Goal: Task Accomplishment & Management: Manage account settings

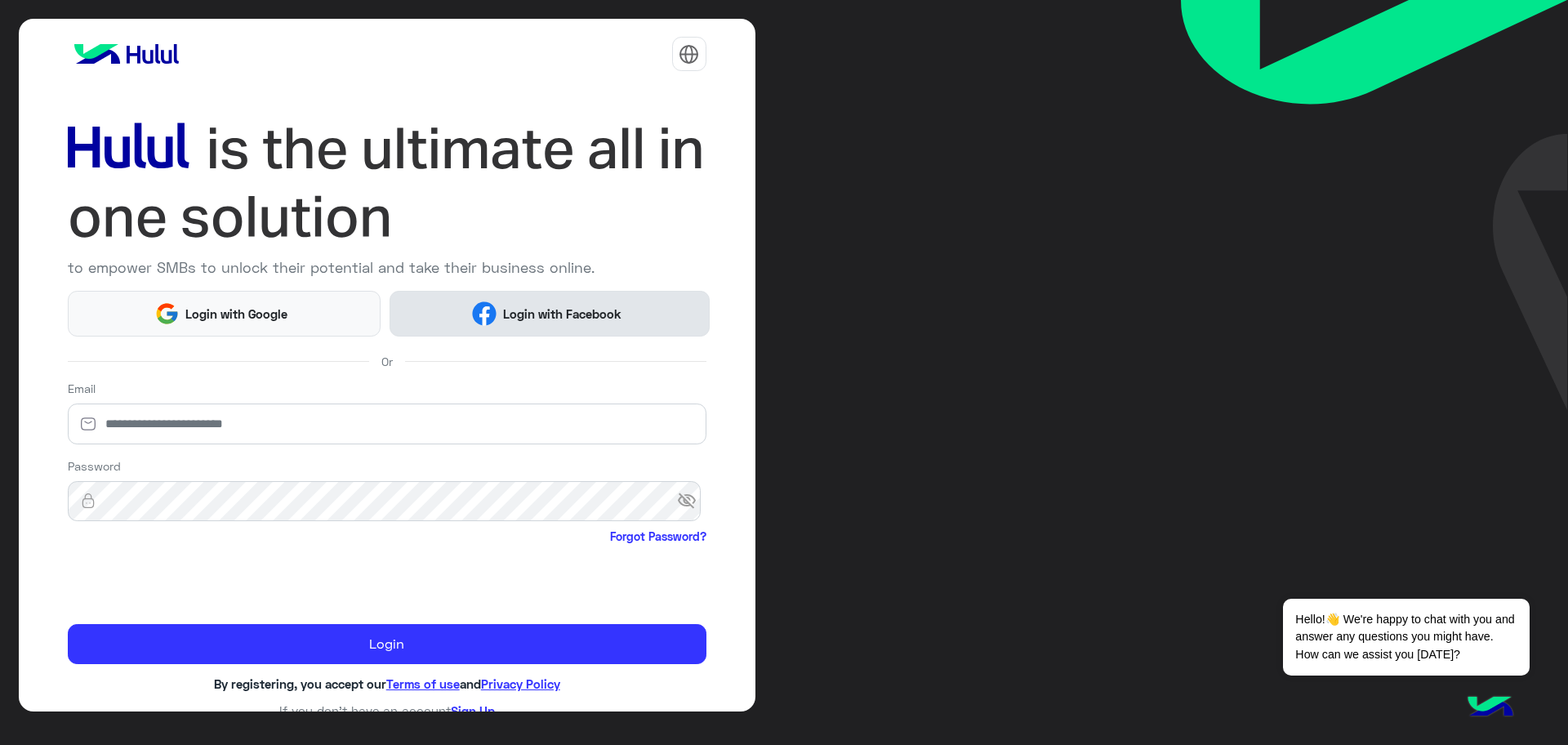
click at [459, 332] on button "Login with Facebook" at bounding box center [549, 313] width 319 height 45
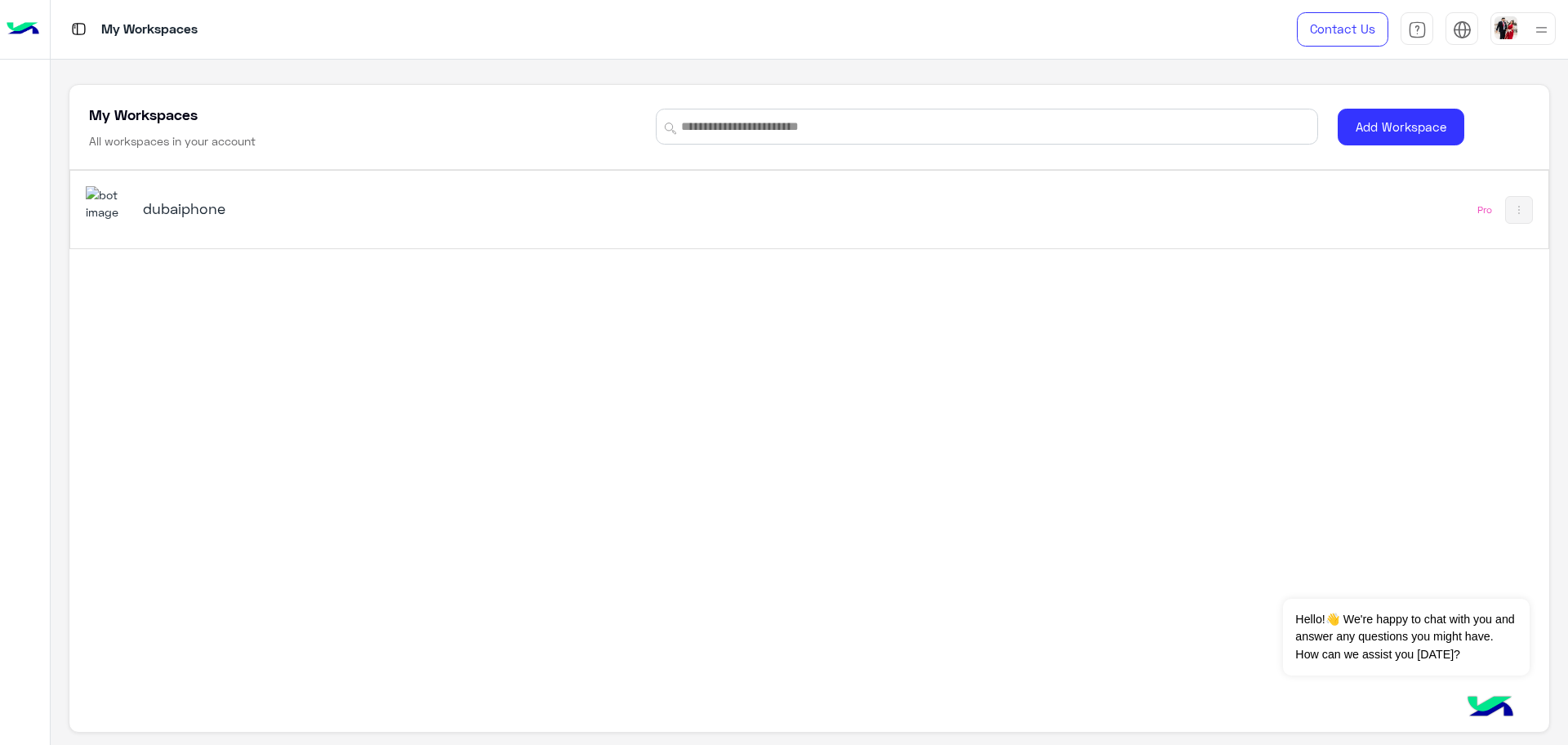
click at [195, 213] on h5 "dubaiphone" at bounding box center [403, 208] width 521 height 19
click at [252, 204] on h5 "dubaiphone" at bounding box center [403, 208] width 521 height 19
click at [281, 218] on div "dubaiphone" at bounding box center [403, 209] width 521 height 23
click at [245, 209] on h5 "dubaiphone" at bounding box center [403, 208] width 521 height 19
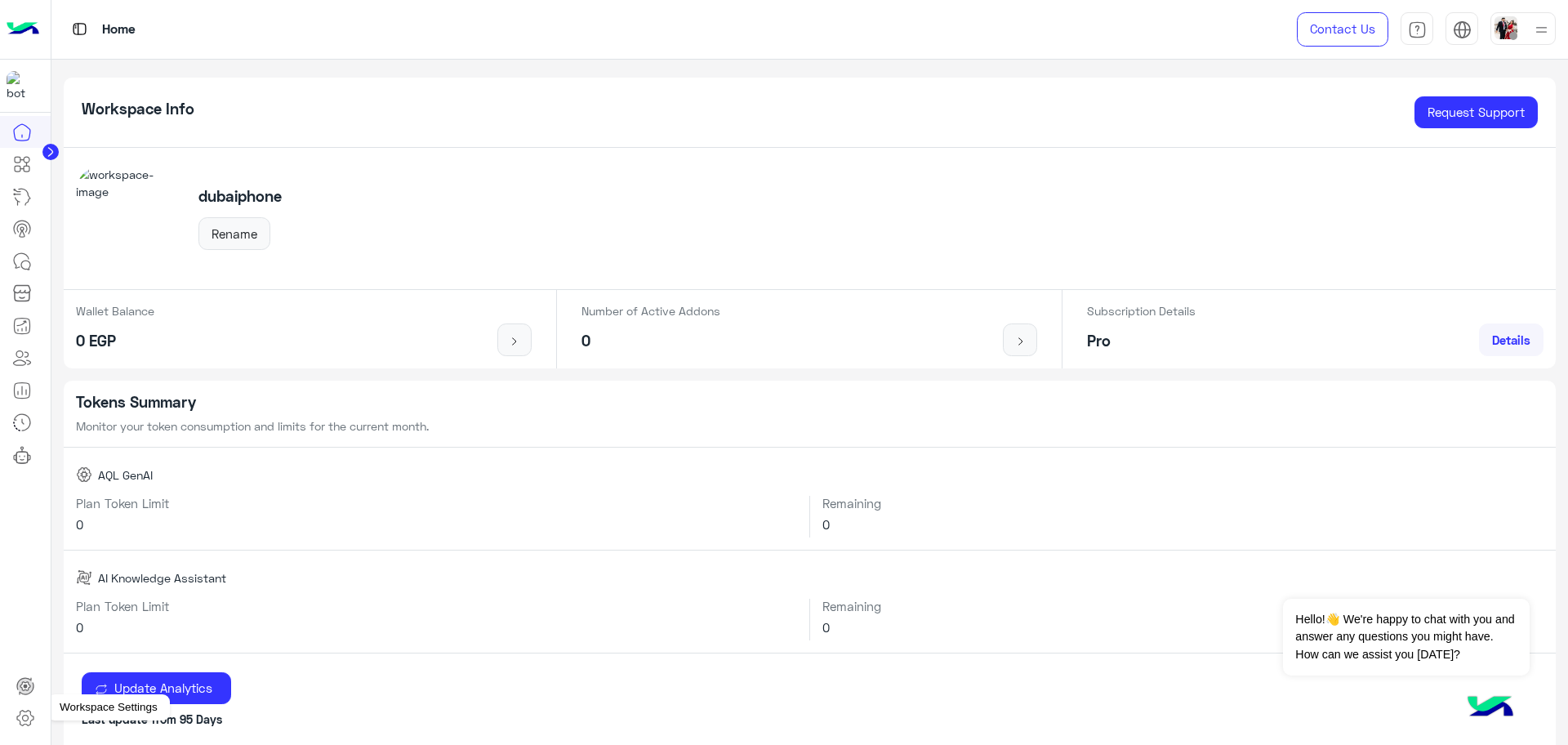
click at [20, 718] on icon at bounding box center [24, 718] width 19 height 19
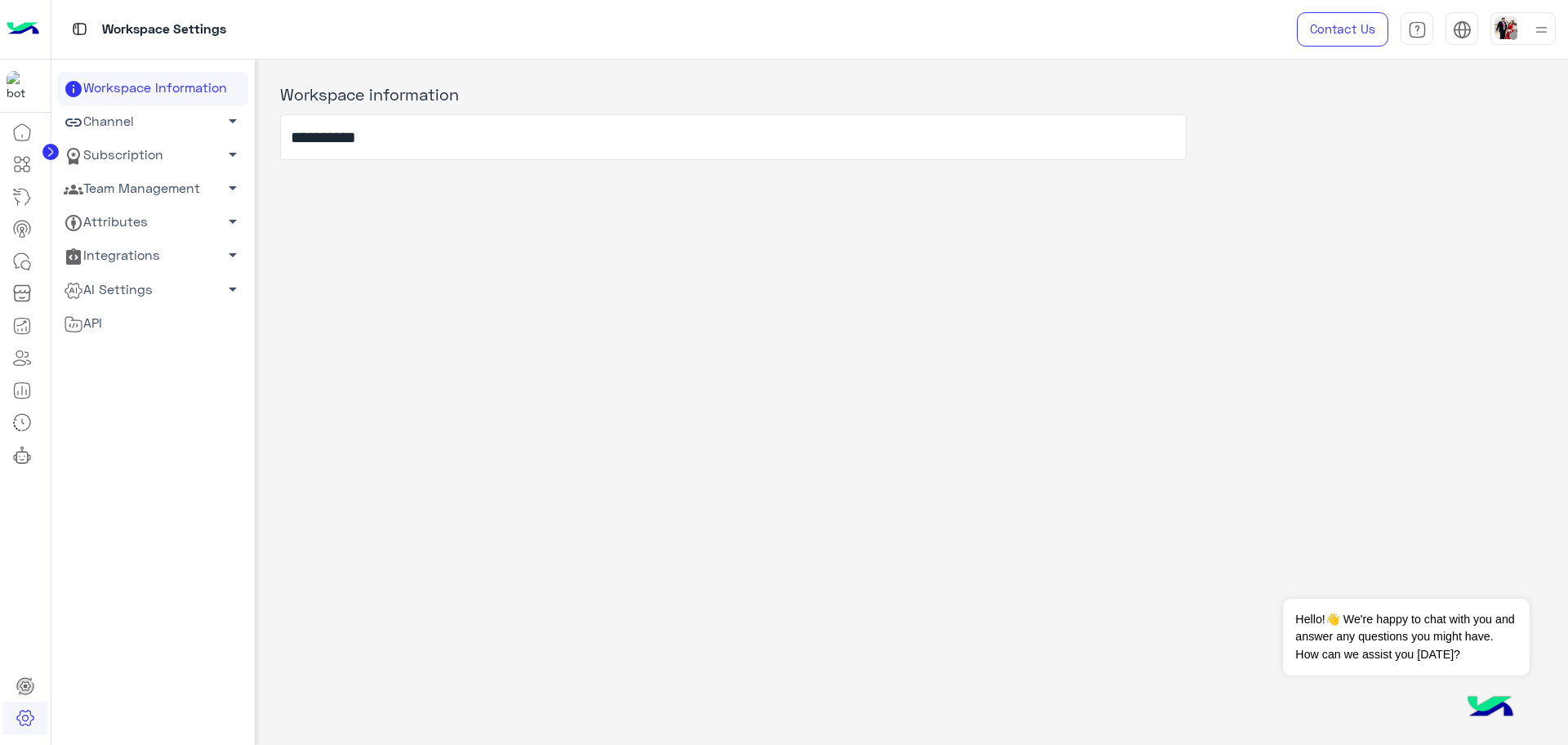
click at [165, 190] on link "Team Management arrow_drop_down" at bounding box center [153, 189] width 191 height 34
click at [138, 278] on link "Inbox Tags" at bounding box center [153, 277] width 191 height 29
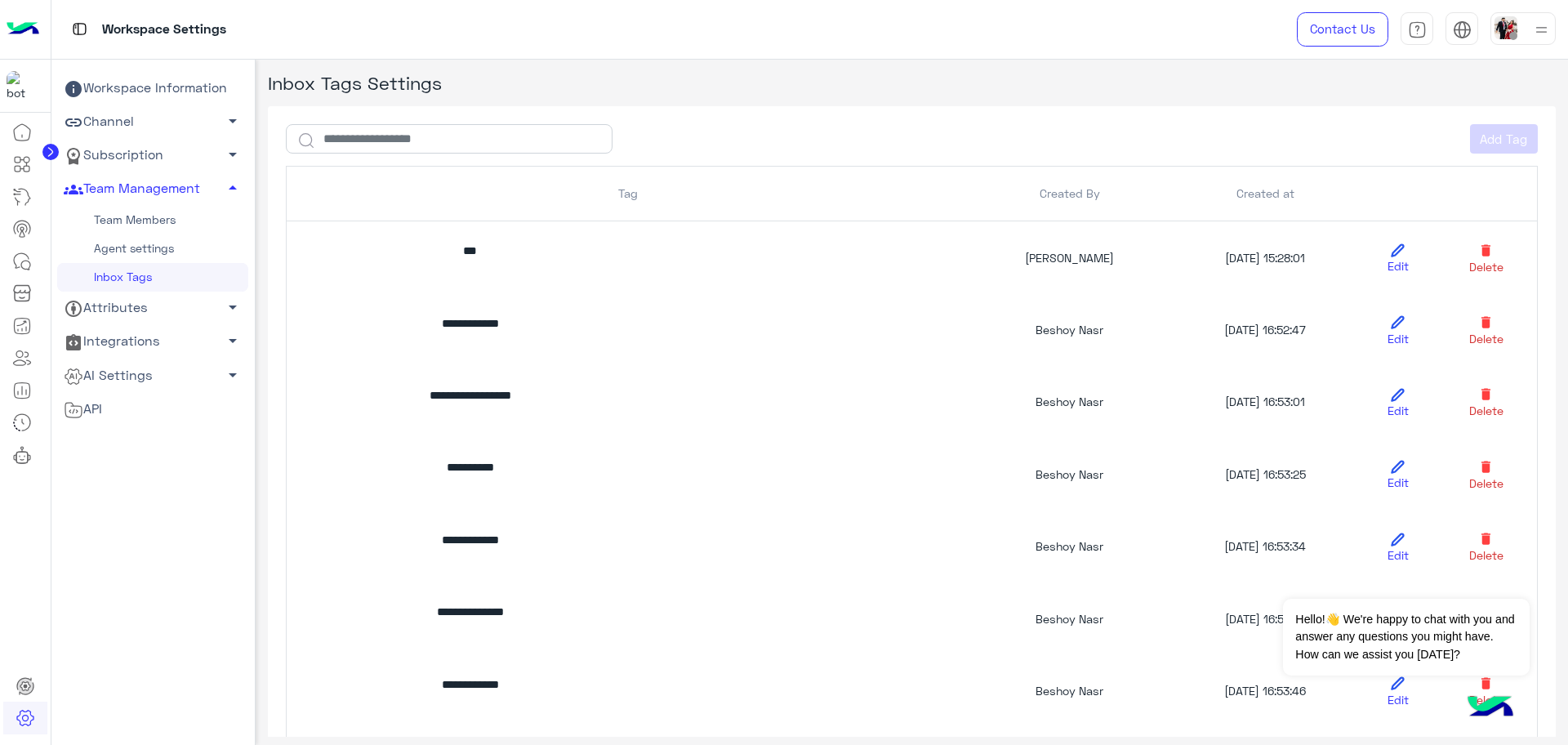
click at [145, 219] on link "Team Members" at bounding box center [153, 220] width 191 height 29
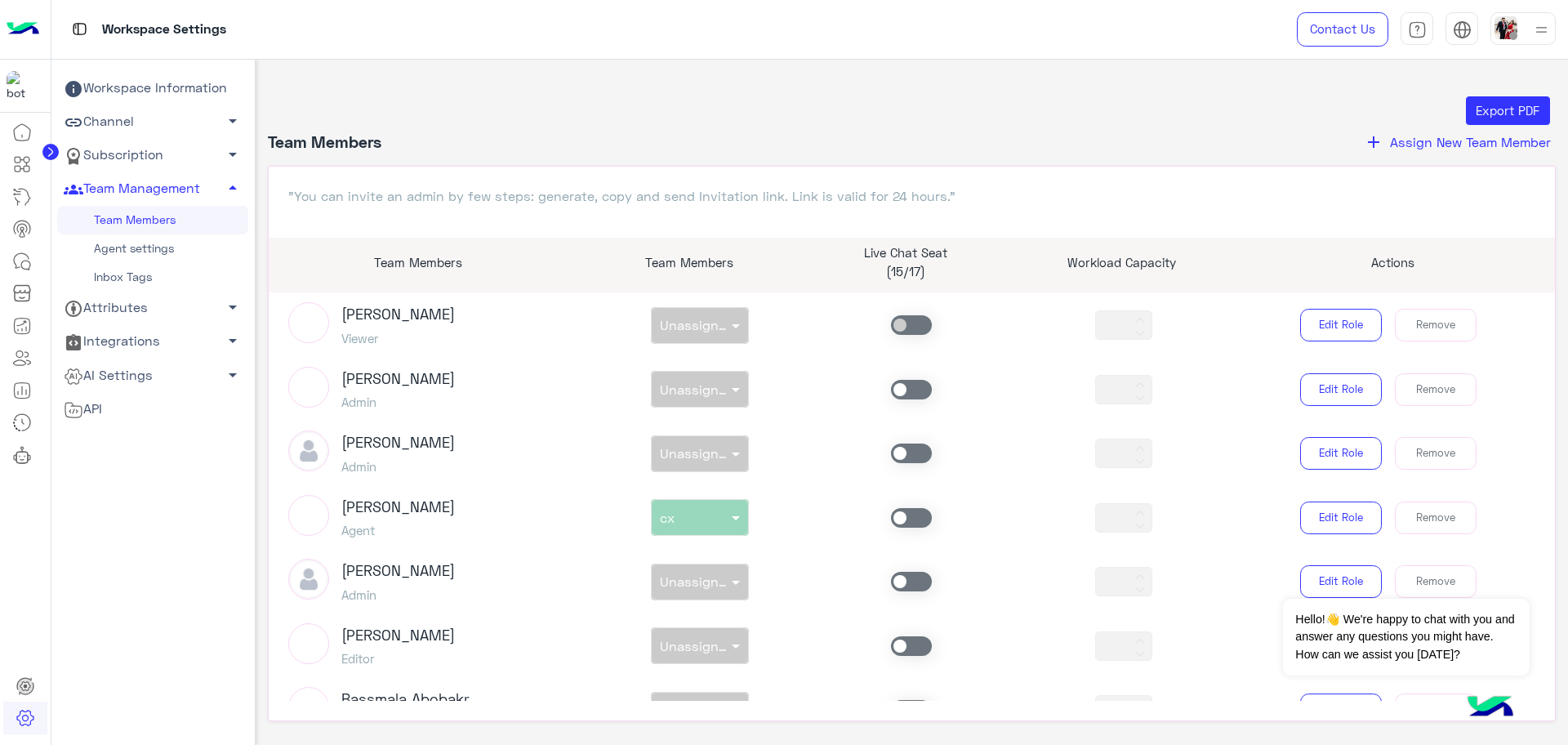
scroll to position [3012, 0]
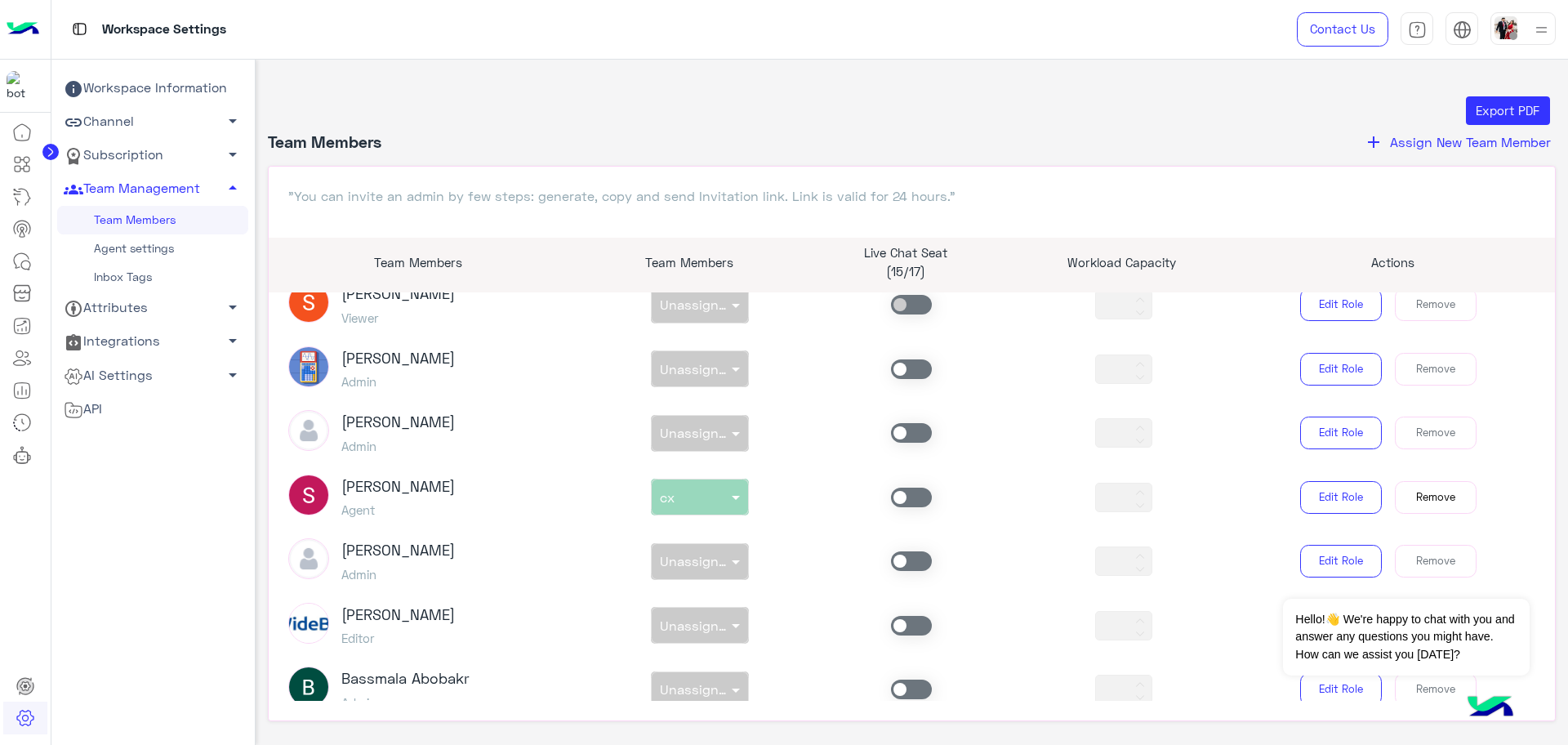
click at [1434, 481] on button "Remove" at bounding box center [1435, 498] width 82 height 33
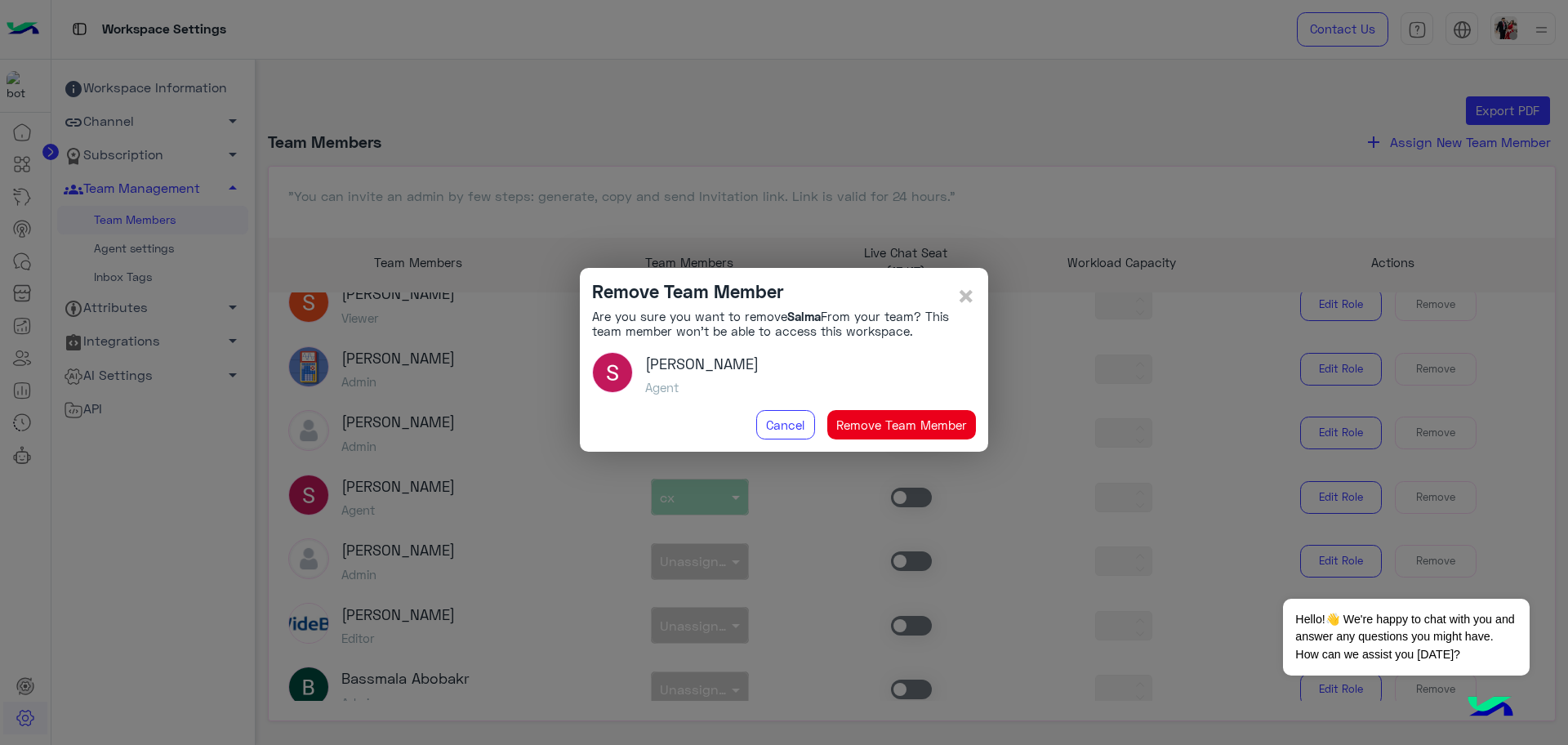
click at [891, 427] on button "Remove Team Member" at bounding box center [902, 425] width 149 height 30
type input "*"
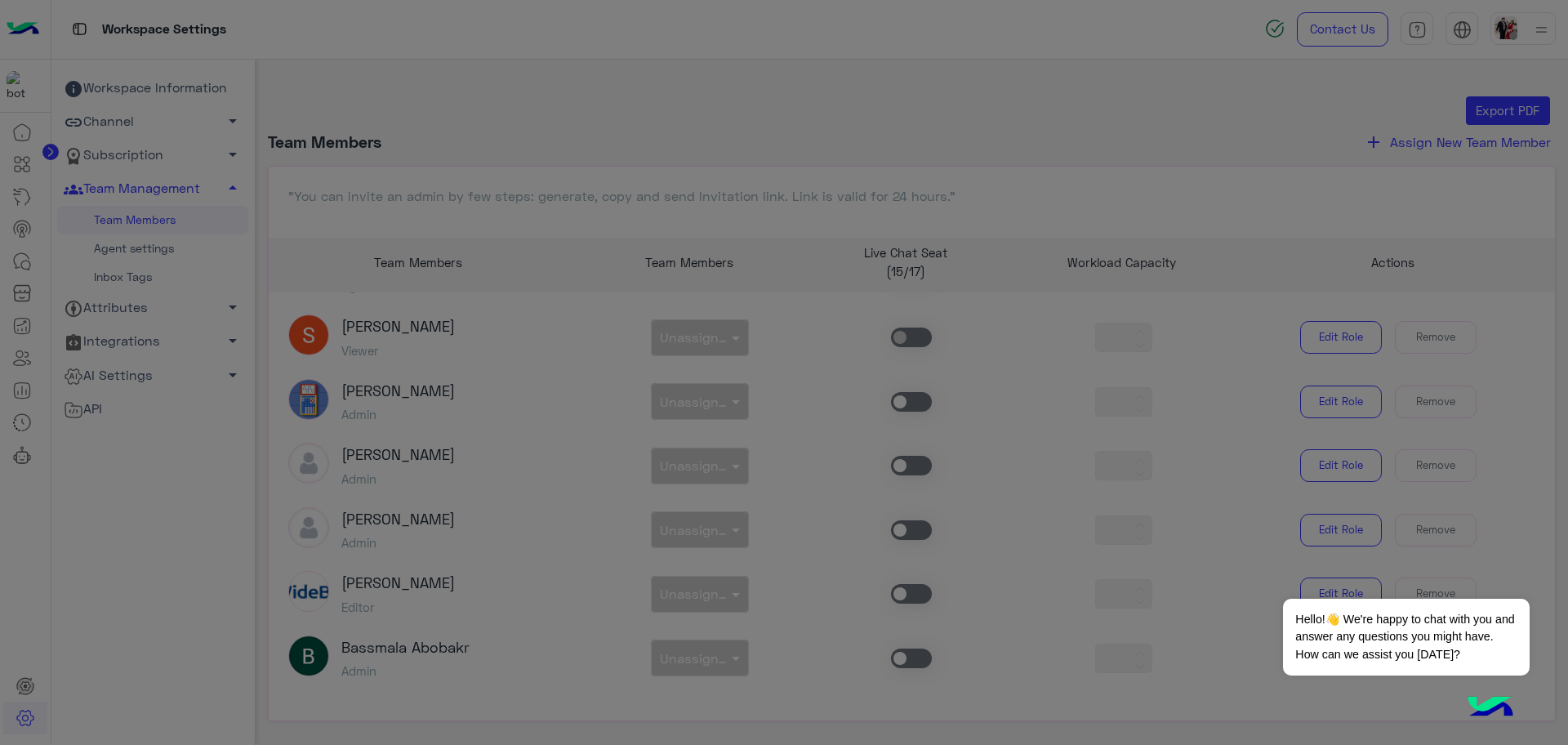
scroll to position [2948, 0]
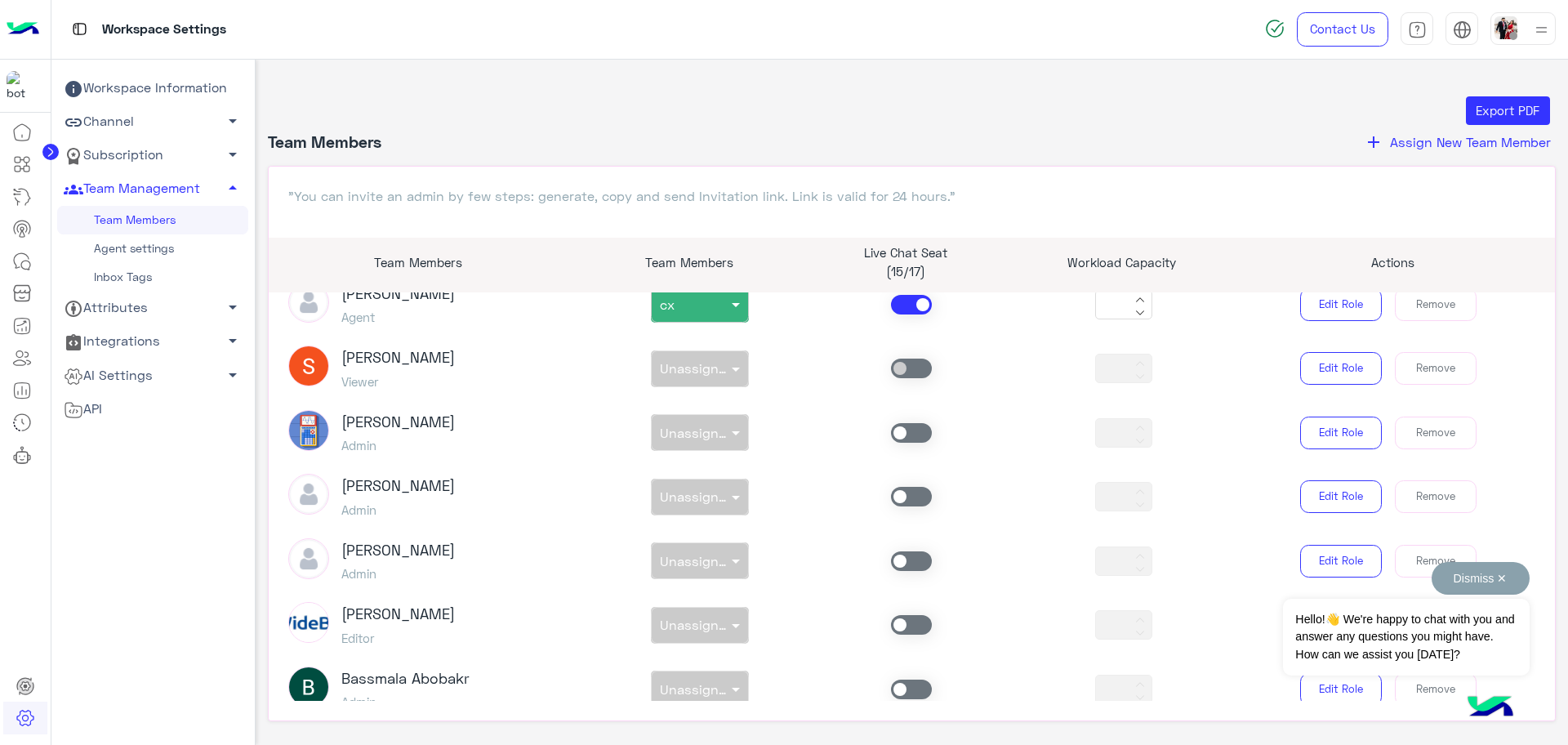
click at [1498, 584] on button "Dismiss ✕" at bounding box center [1481, 579] width 98 height 33
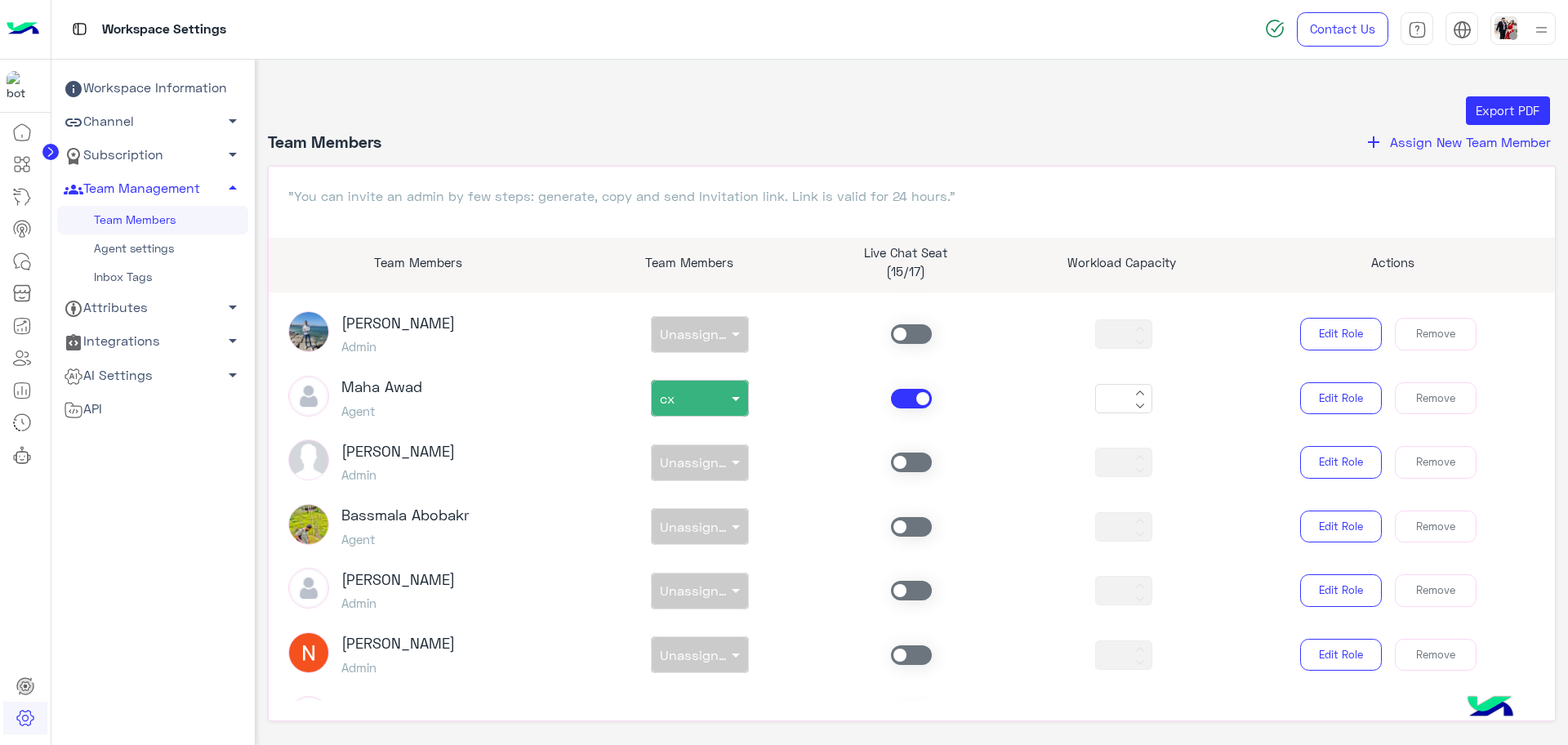
scroll to position [2131, 0]
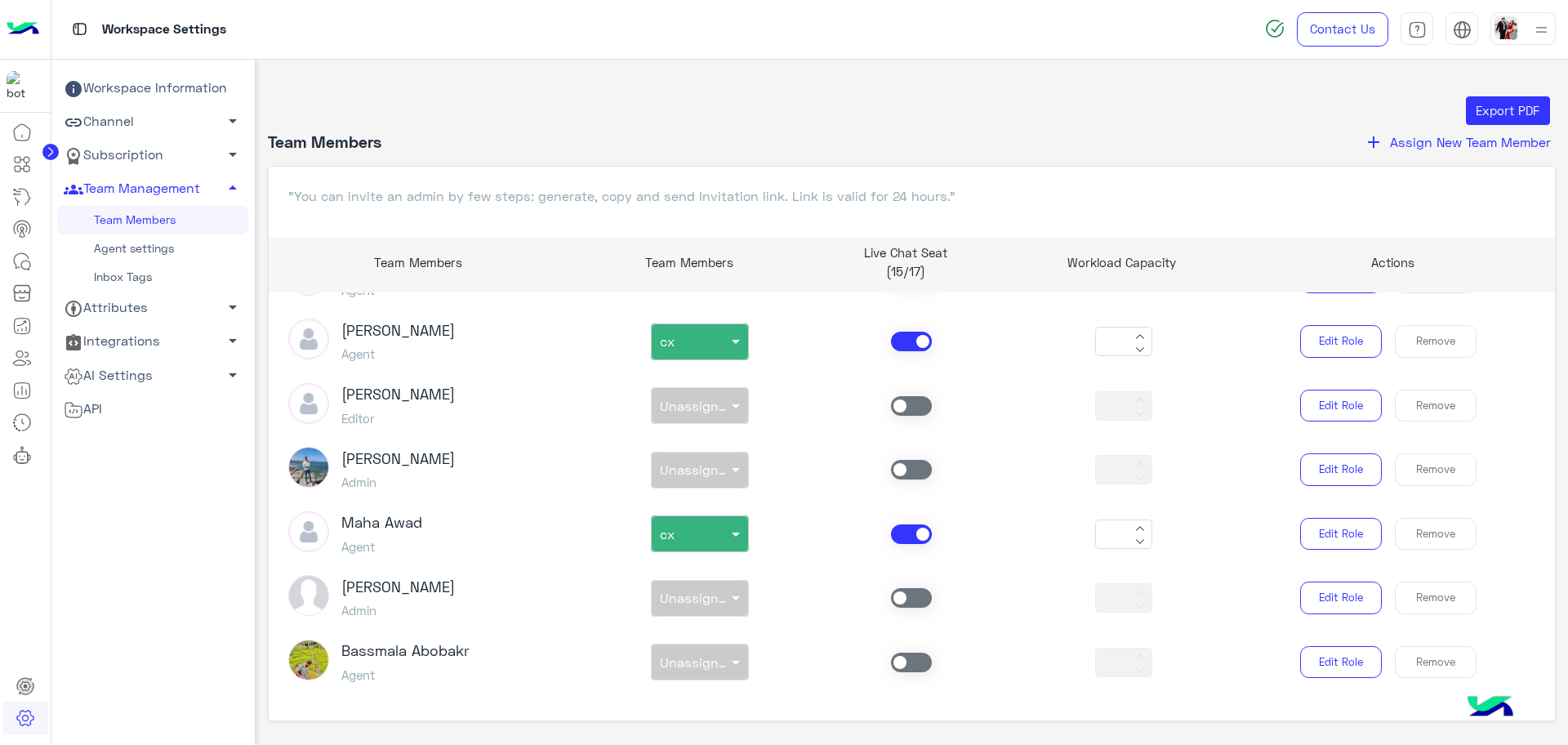
click at [505, 517] on div "[PERSON_NAME] Agent" at bounding box center [435, 535] width 317 height 46
drag, startPoint x: 23, startPoint y: 396, endPoint x: 24, endPoint y: 389, distance: 7.1
click at [22, 396] on icon at bounding box center [22, 390] width 19 height 19
click at [33, 163] on link at bounding box center [22, 164] width 44 height 33
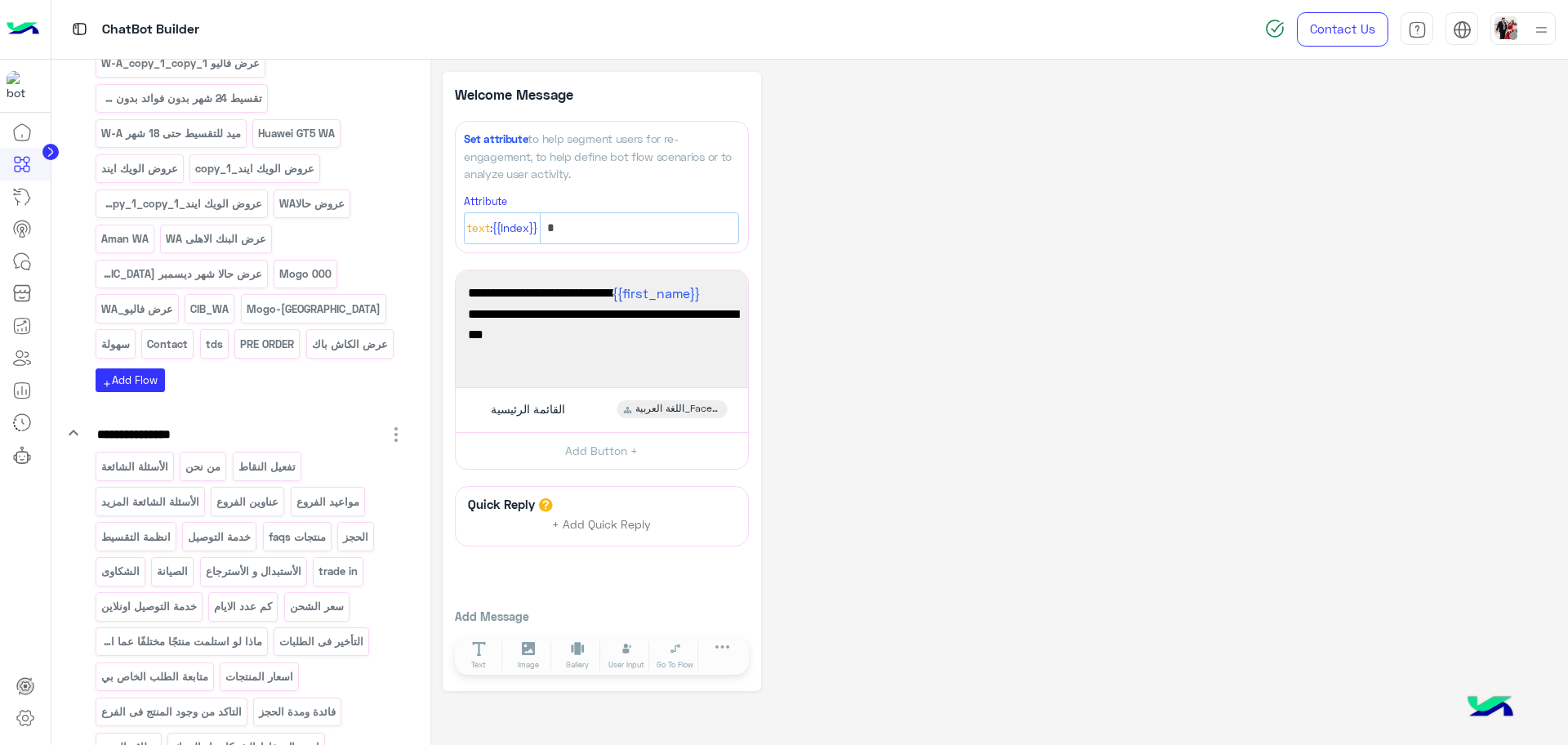
scroll to position [1430, 0]
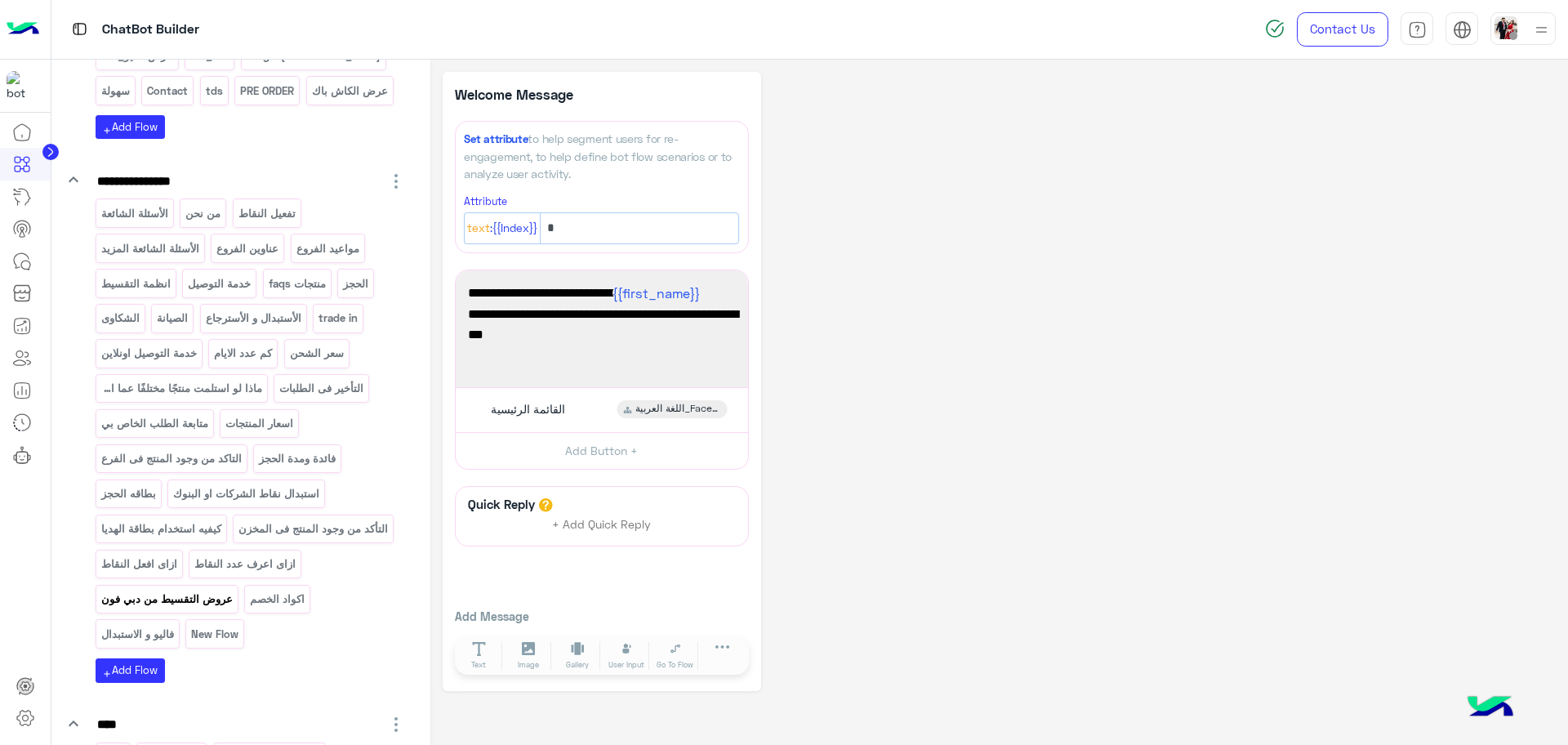
click at [234, 609] on p "عروض التقسيط من دبي فون" at bounding box center [166, 599] width 134 height 19
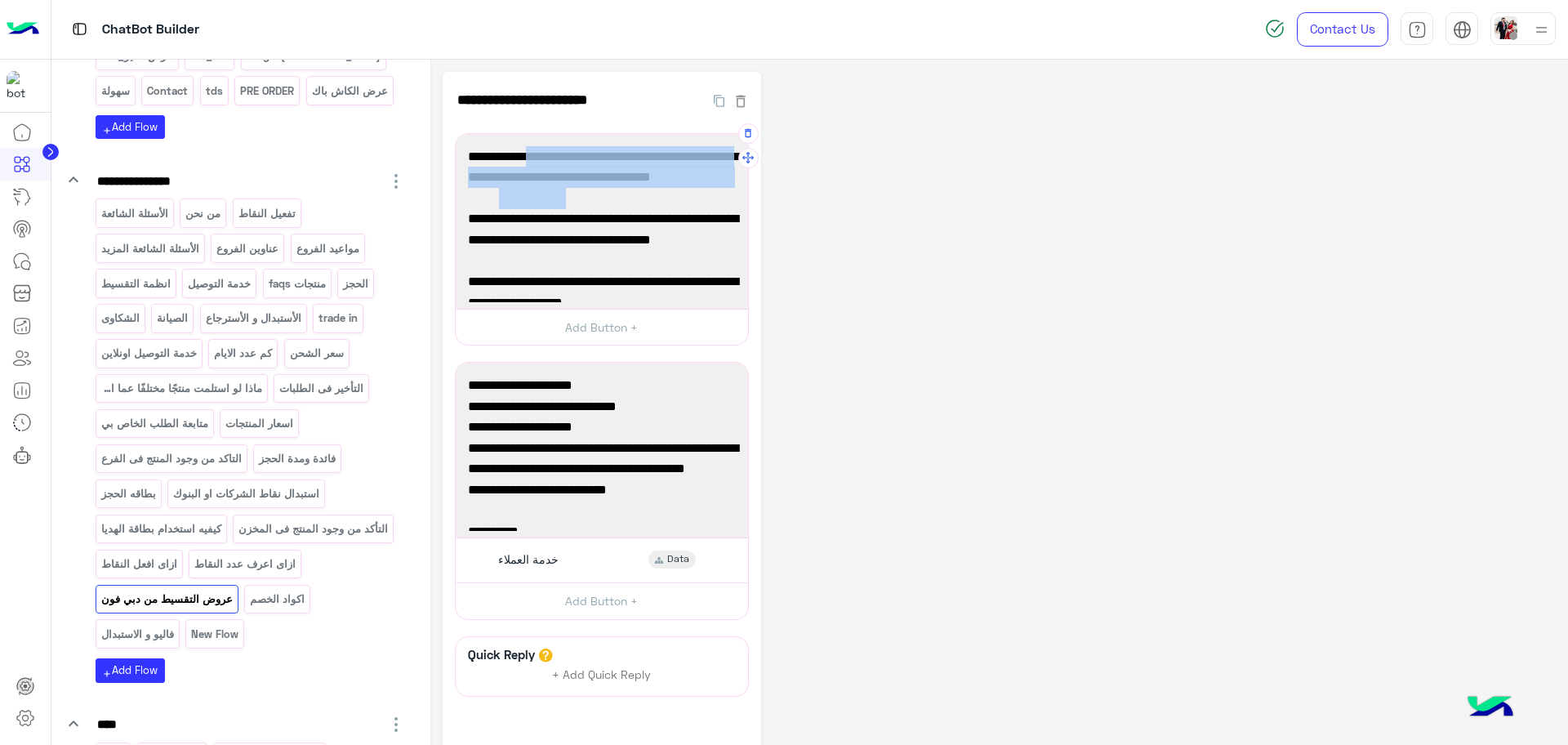
drag, startPoint x: 564, startPoint y: 204, endPoint x: 528, endPoint y: 155, distance: 60.8
click at [528, 155] on span "✅ Halan: خصم 40٪ على iPhone 17 بالتقسيط من 24 لـ36 شهر [GEOGRAPHIC_DATA] (من 22…" at bounding box center [601, 177] width 268 height 63
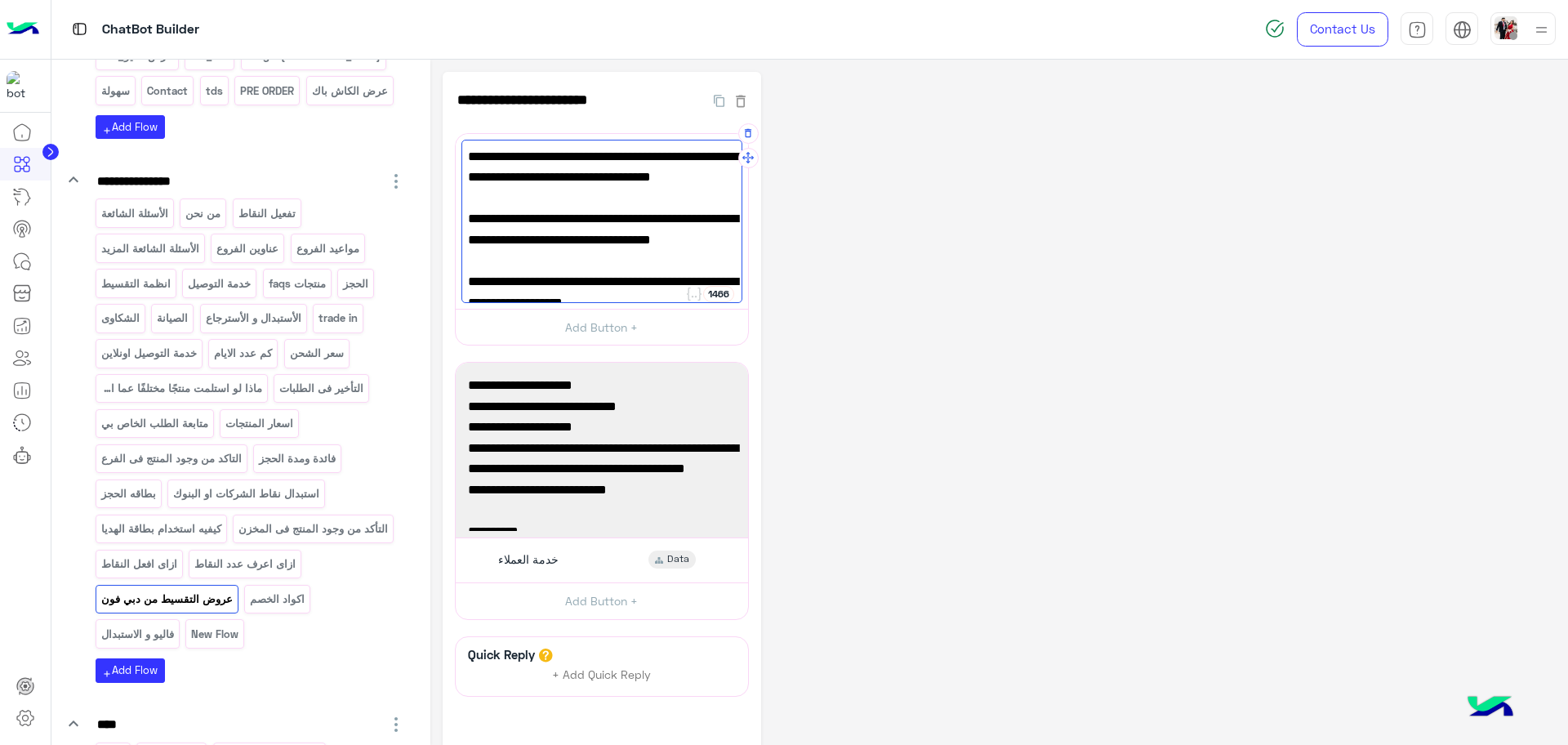
click at [517, 196] on span "✅ Halan: خصم 40٪ على iPhone 17 بالتقسيط من 24 لـ36 شهر [GEOGRAPHIC_DATA] (من 22…" at bounding box center [601, 177] width 268 height 63
drag, startPoint x: 543, startPoint y: 177, endPoint x: 533, endPoint y: 151, distance: 27.9
click at [533, 151] on span "✅ Halan: خصم 40٪ على iPhone 17 بالتقسيط من 24 لـ36 شهر [GEOGRAPHIC_DATA] (من 22…" at bounding box center [601, 177] width 268 height 63
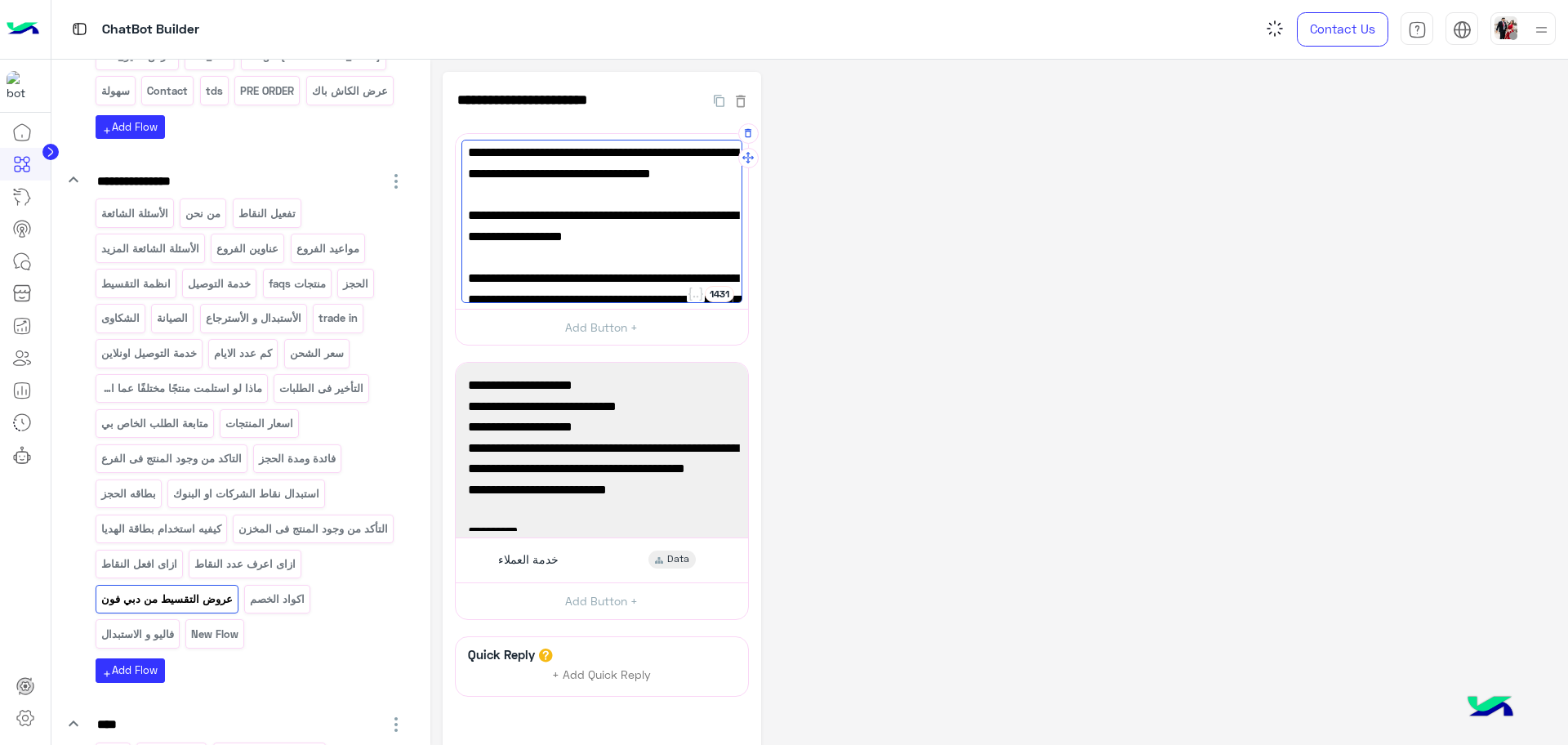
scroll to position [204, 0]
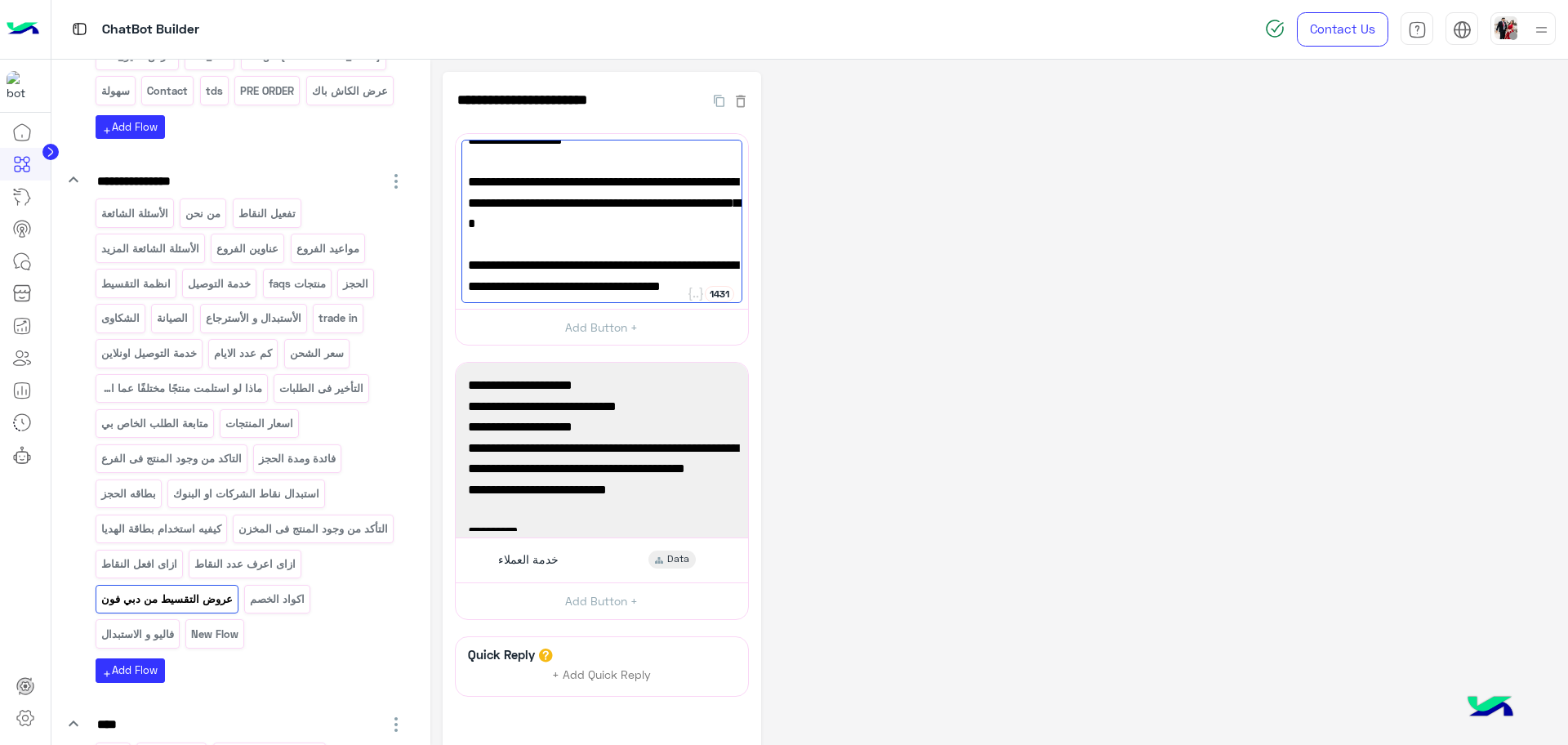
click at [905, 242] on div "**********" at bounding box center [999, 457] width 1114 height 770
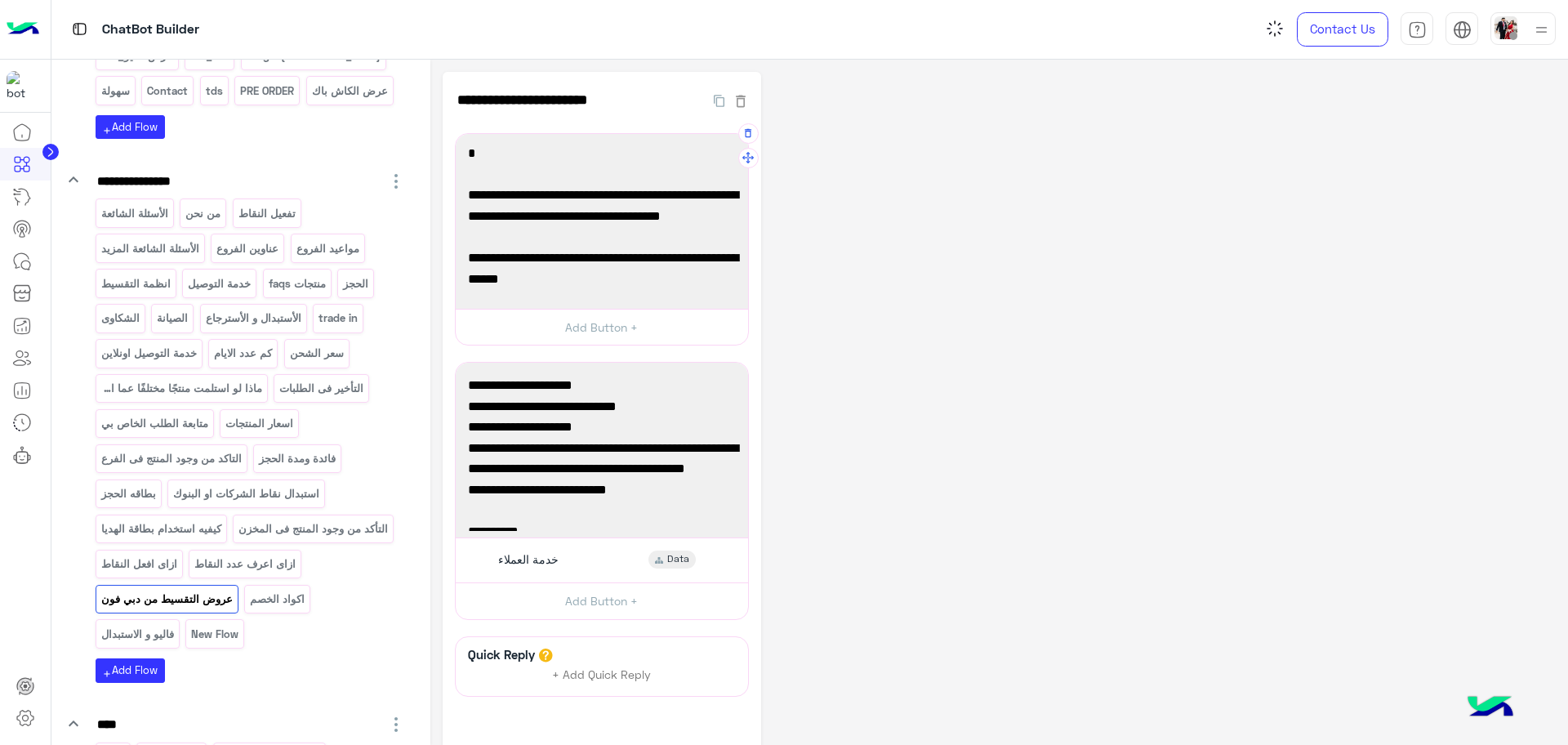
scroll to position [307, 0]
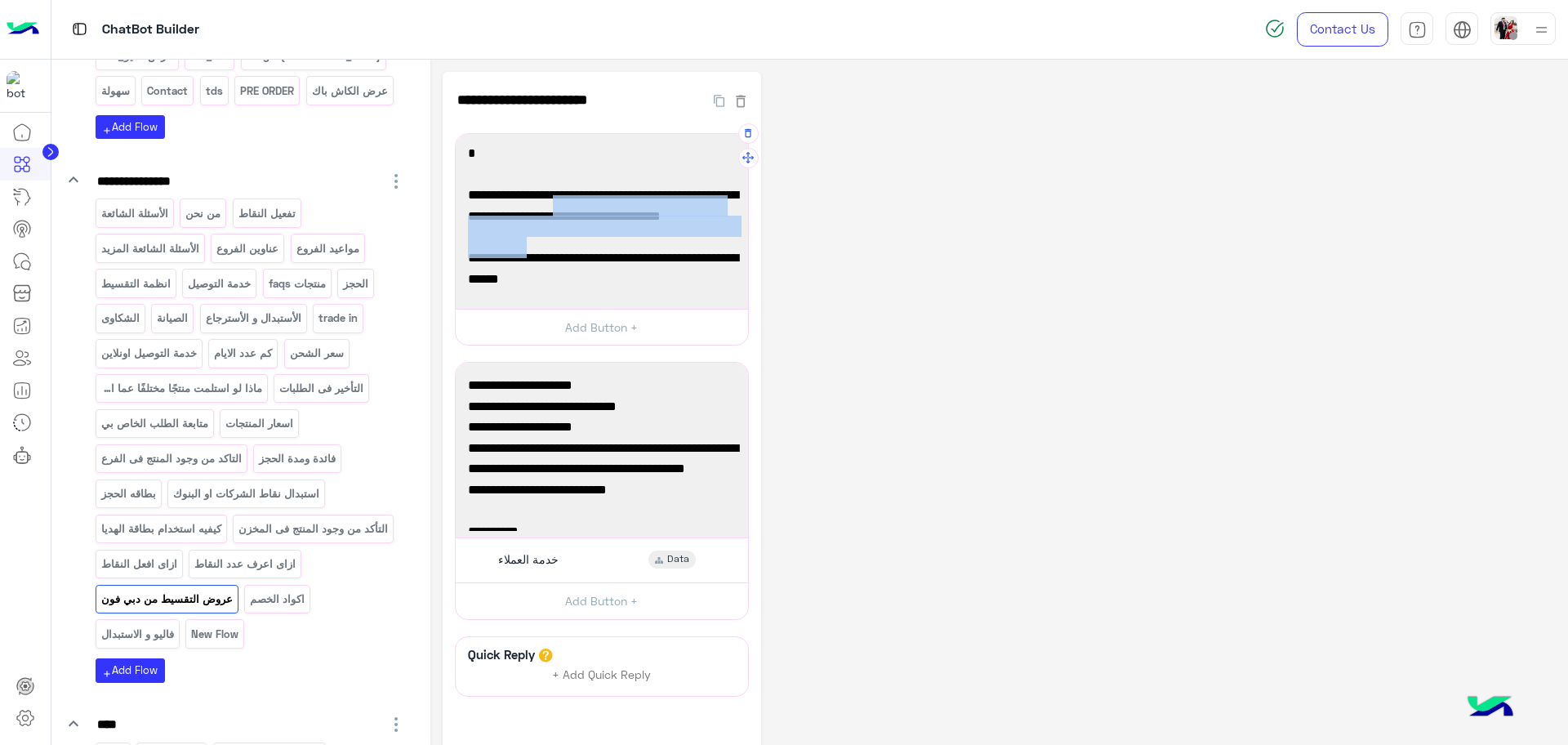
drag, startPoint x: 574, startPoint y: 231, endPoint x: 553, endPoint y: 183, distance: 52.4
click at [553, 195] on span "✅ Souhoola: تقسيط 18 شهر بالسعر الرسمي وتريبل زيرو (من 25 لـ31 سبتمبر) العرض لا…" at bounding box center [601, 226] width 268 height 63
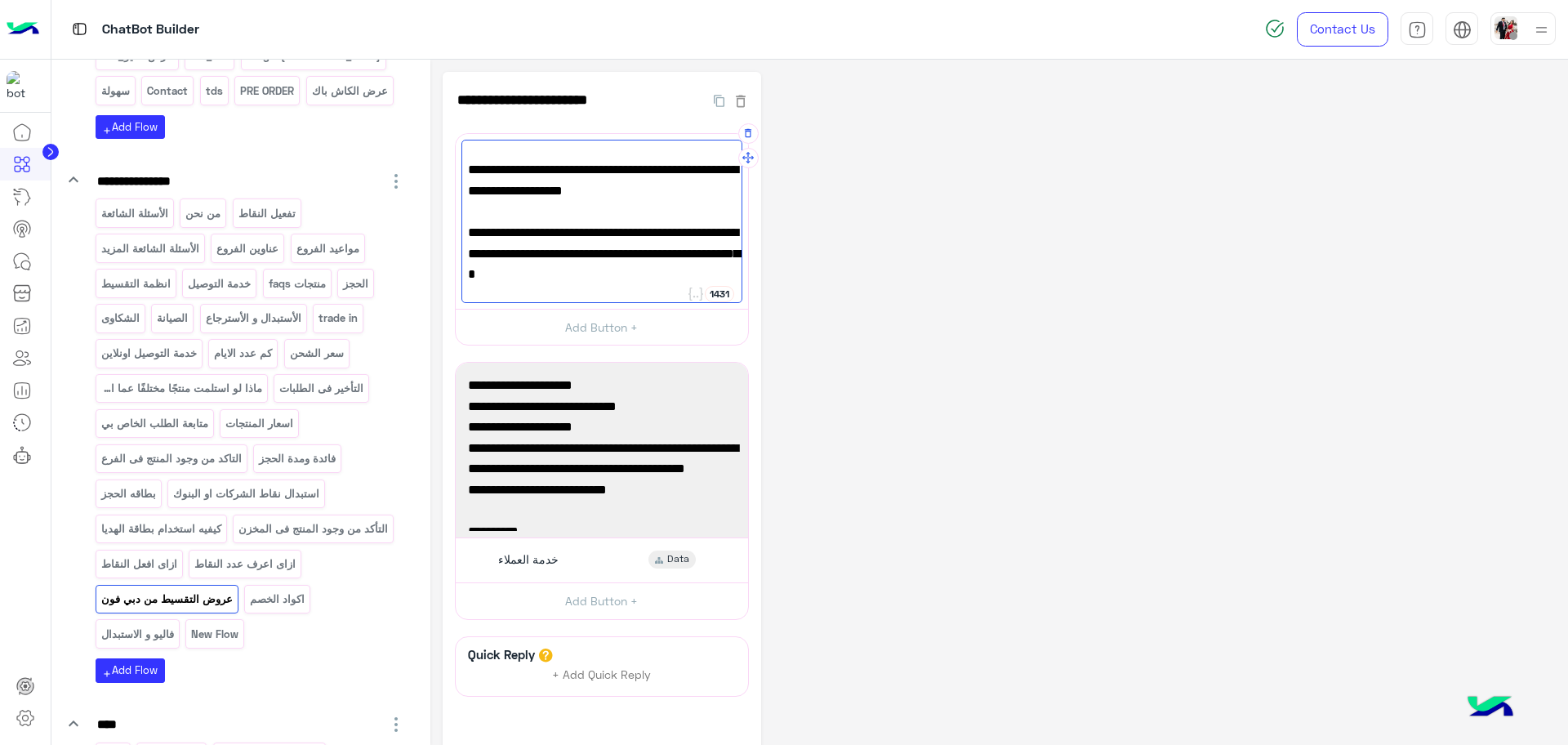
scroll to position [0, 0]
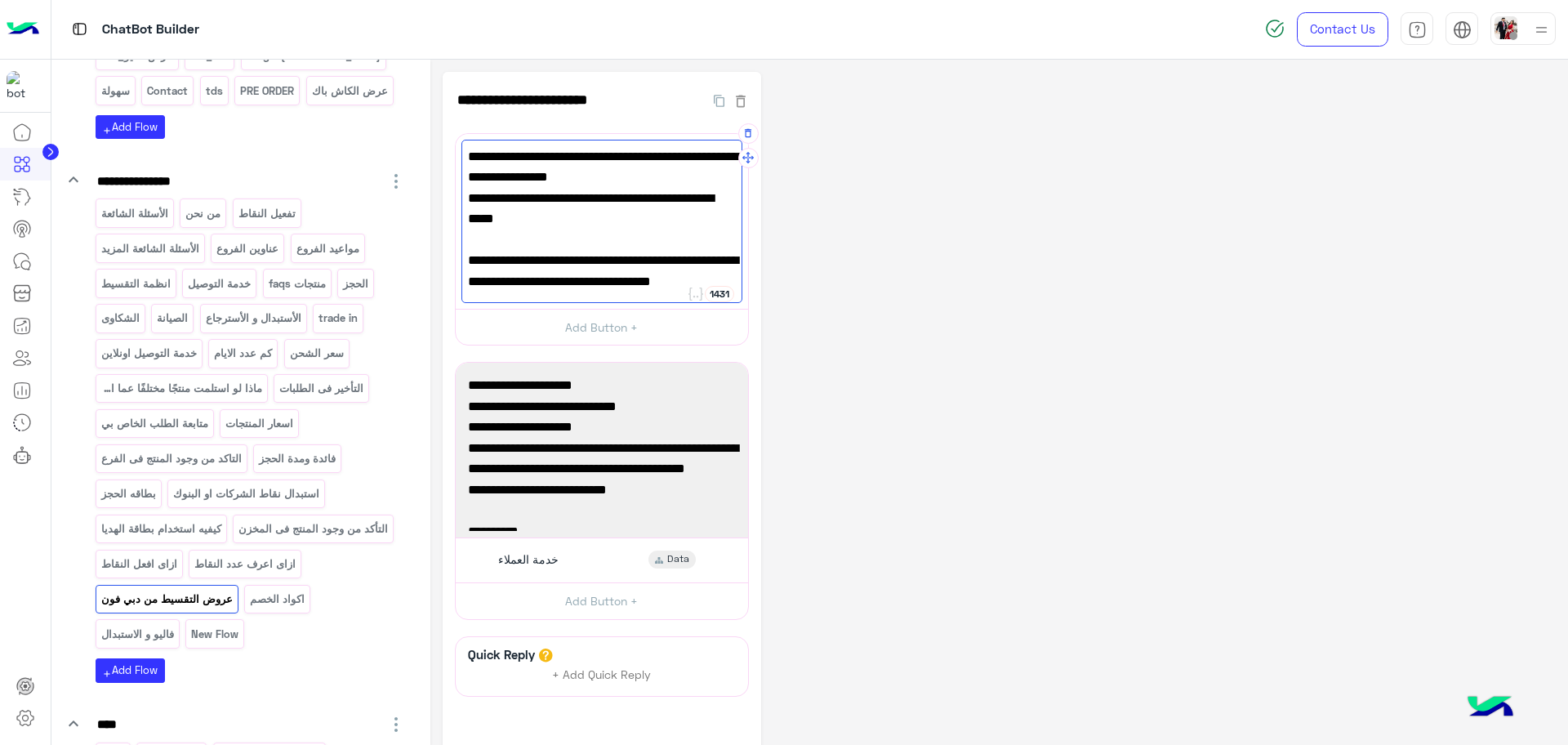
click at [579, 226] on span "ماعدا Apple iPhone 17 Series بزياده 10% من السعر الرسمى" at bounding box center [601, 229] width 268 height 41
click at [579, 226] on span "ماعدا Apple iPhone 17 Series بزياده 10% من السعر الرسمى يوم 30 سبتمبر" at bounding box center [601, 229] width 268 height 41
click at [564, 222] on span "ماعدا Apple iPhone 17 Series بزياده 10% من السعر الرسمى يوم 30 سبتمبر" at bounding box center [601, 229] width 268 height 41
drag, startPoint x: 564, startPoint y: 222, endPoint x: 648, endPoint y: 220, distance: 84.0
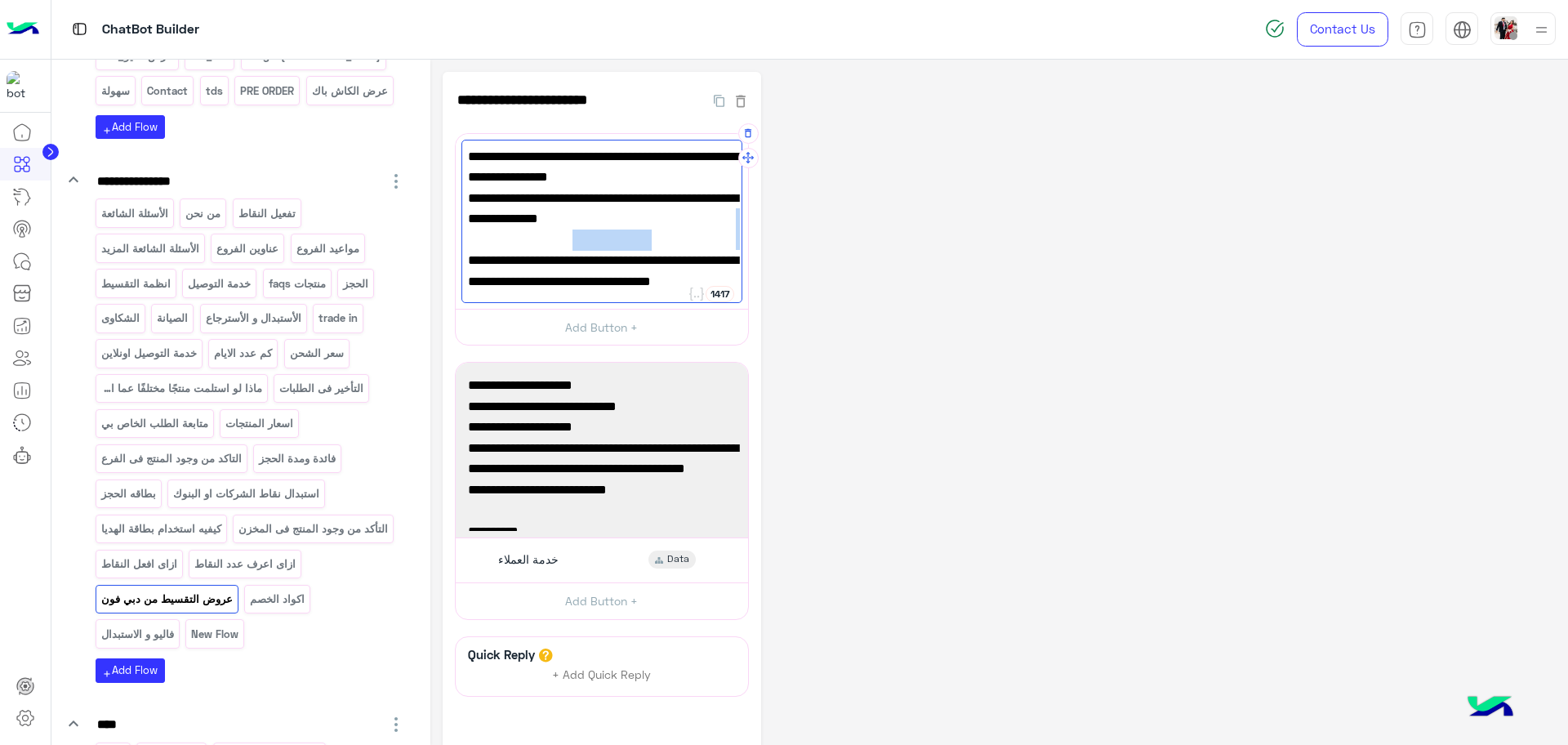
click at [648, 220] on span "ماعدا Apple iPhone 17 Series بزياده 10% من السعر الرسمى يوم 30 سبتمبر" at bounding box center [601, 229] width 268 height 41
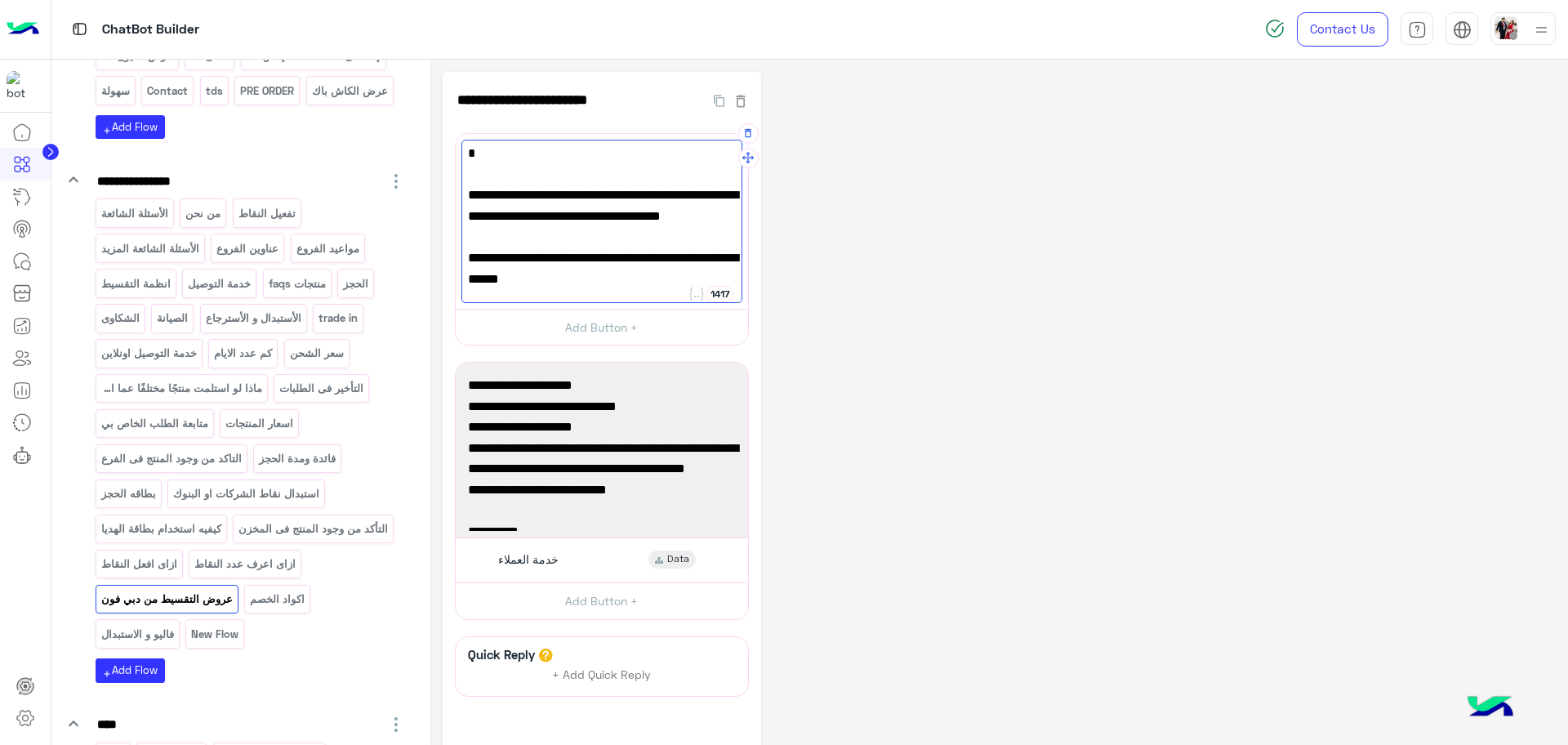
click at [546, 237] on div "✅ Halan: قسط جميع المنتجات على 30 شهر بدون فوائد بدون مصاريف بسعر رسمى ماعدا Ap…" at bounding box center [602, 220] width 281 height 163
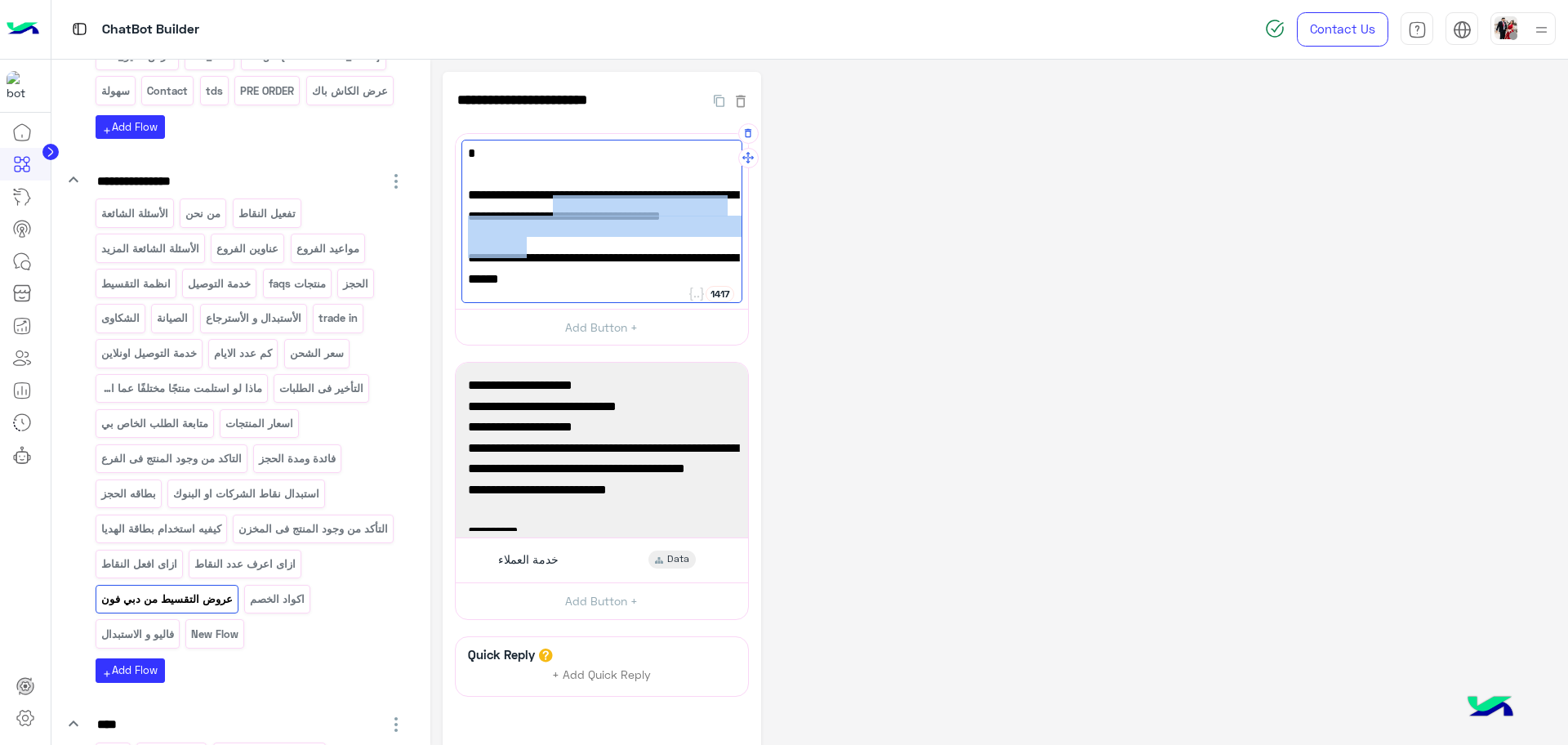
drag, startPoint x: 552, startPoint y: 228, endPoint x: 554, endPoint y: 177, distance: 51.0
click at [554, 195] on span "✅ Souhoola: تقسيط 18 شهر بالسعر الرسمي وتريبل زيرو (من 25 لـ31 سبتمبر) العرض لا…" at bounding box center [601, 226] width 268 height 63
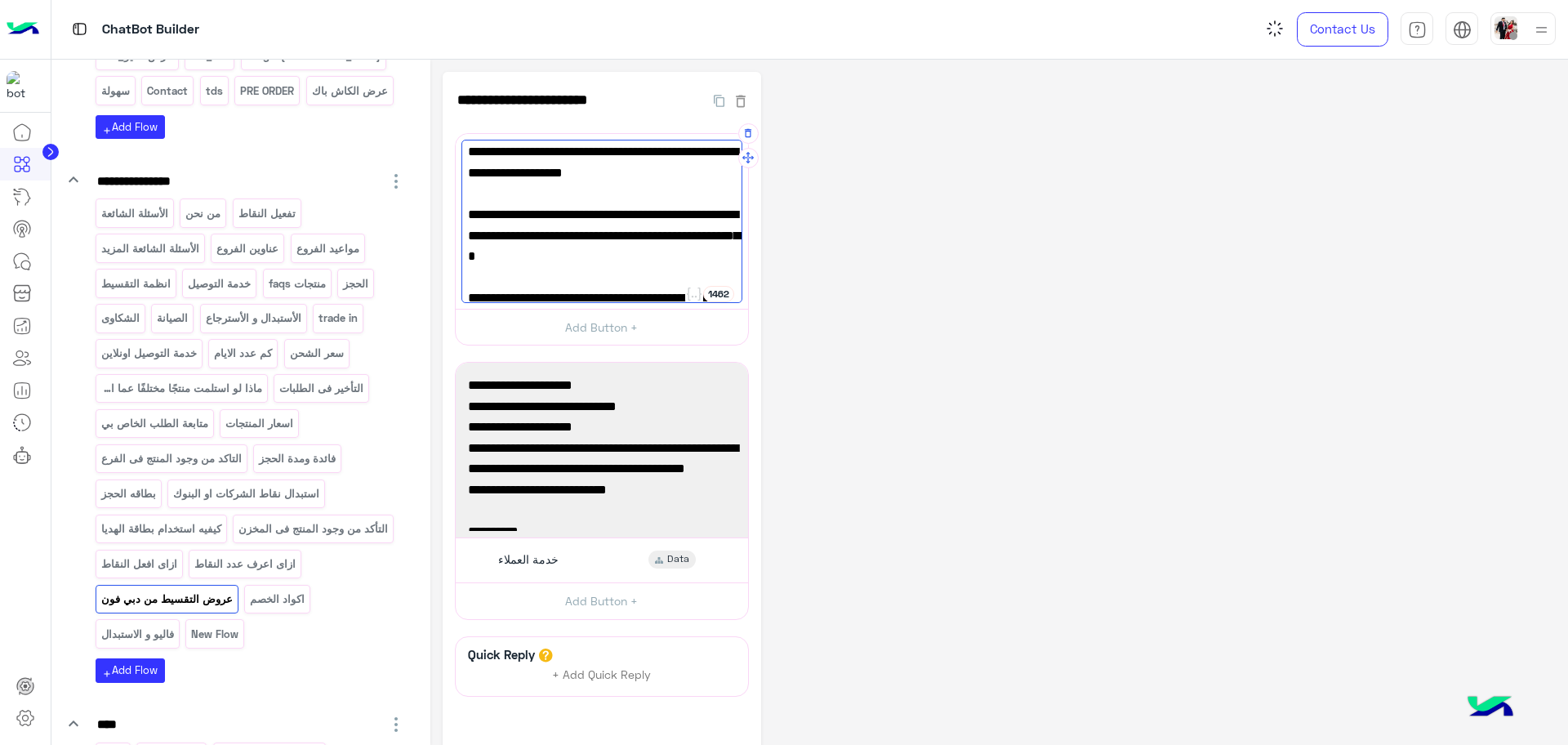
scroll to position [0, 0]
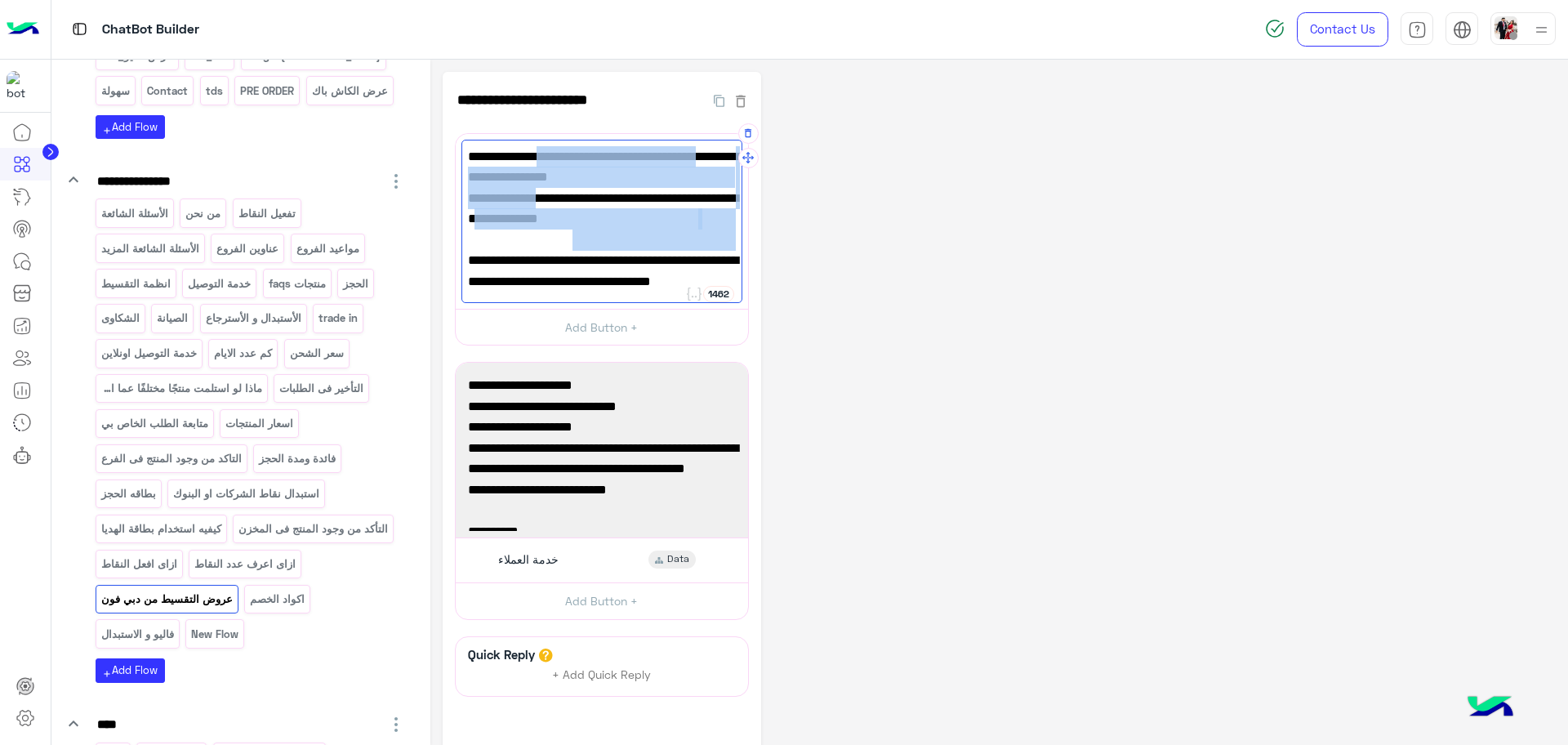
drag, startPoint x: 572, startPoint y: 187, endPoint x: 528, endPoint y: 154, distance: 55.0
click at [528, 154] on div "✅ Halan: قسط جميع المنتجات على 30 شهر بدون فوائد بدون مصاريف بسعر رسمى ماعدا Ap…" at bounding box center [602, 220] width 281 height 163
copy div "قسط جميع المنتجات على 30 شهر بدون فوائد بدون مصاريف بسعر رسمى ماعدا Apple iPhon…"
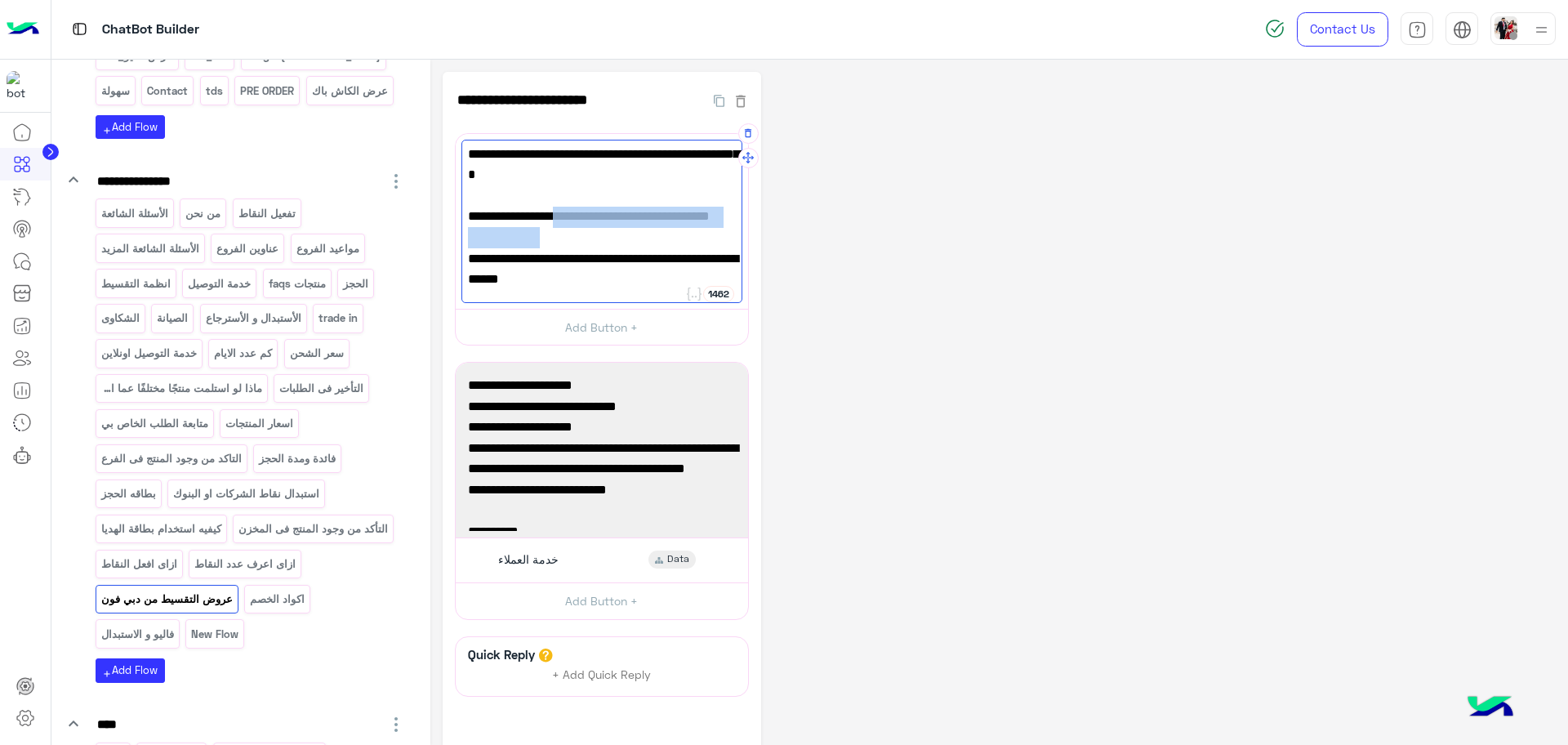
drag, startPoint x: 545, startPoint y: 211, endPoint x: 553, endPoint y: 191, distance: 21.5
click at [553, 207] on span "✅ Souhoola: تقسيط جميع المنتجات على 30 شهر بدون ف" at bounding box center [601, 227] width 268 height 41
paste textarea "**********"
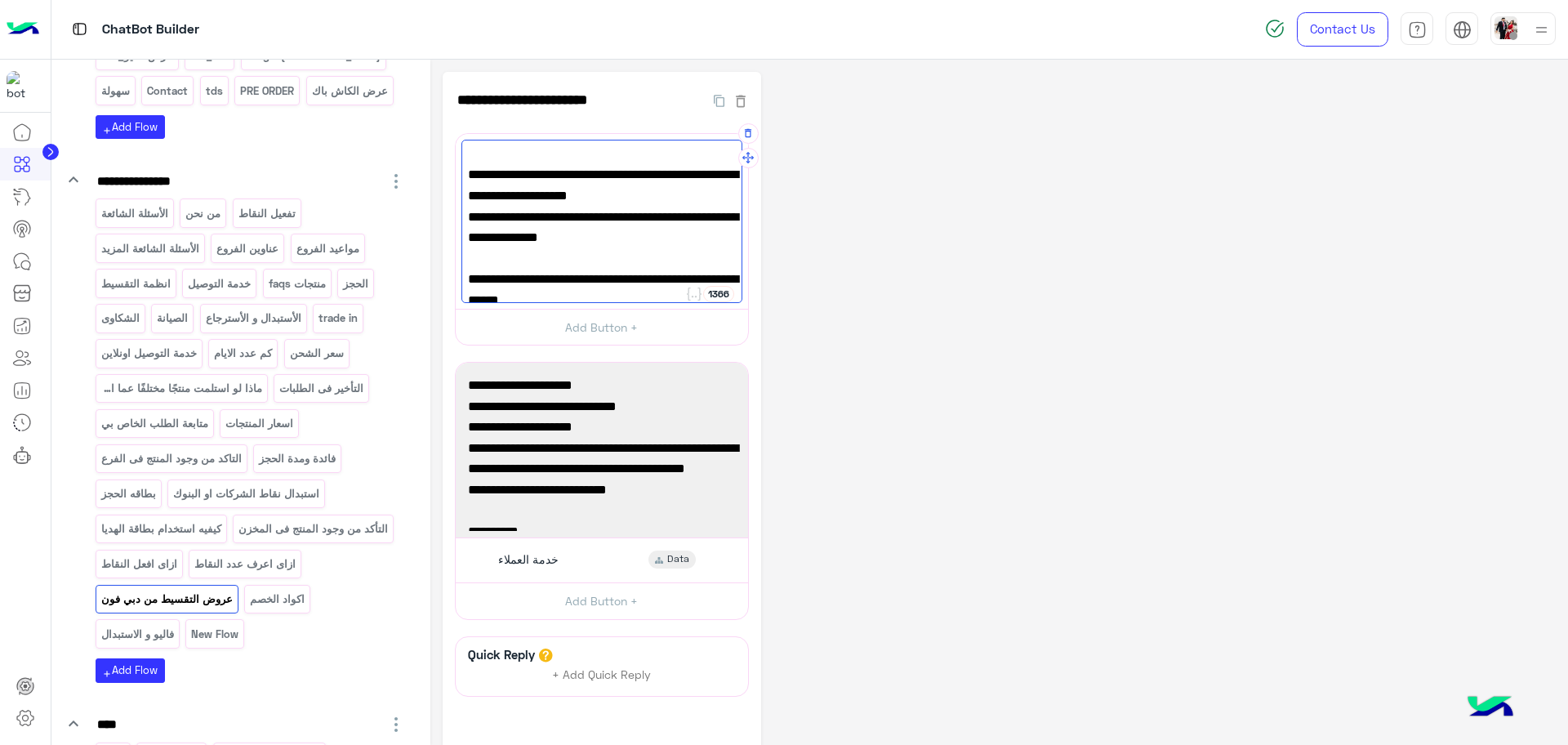
click at [921, 279] on div "**********" at bounding box center [999, 457] width 1114 height 770
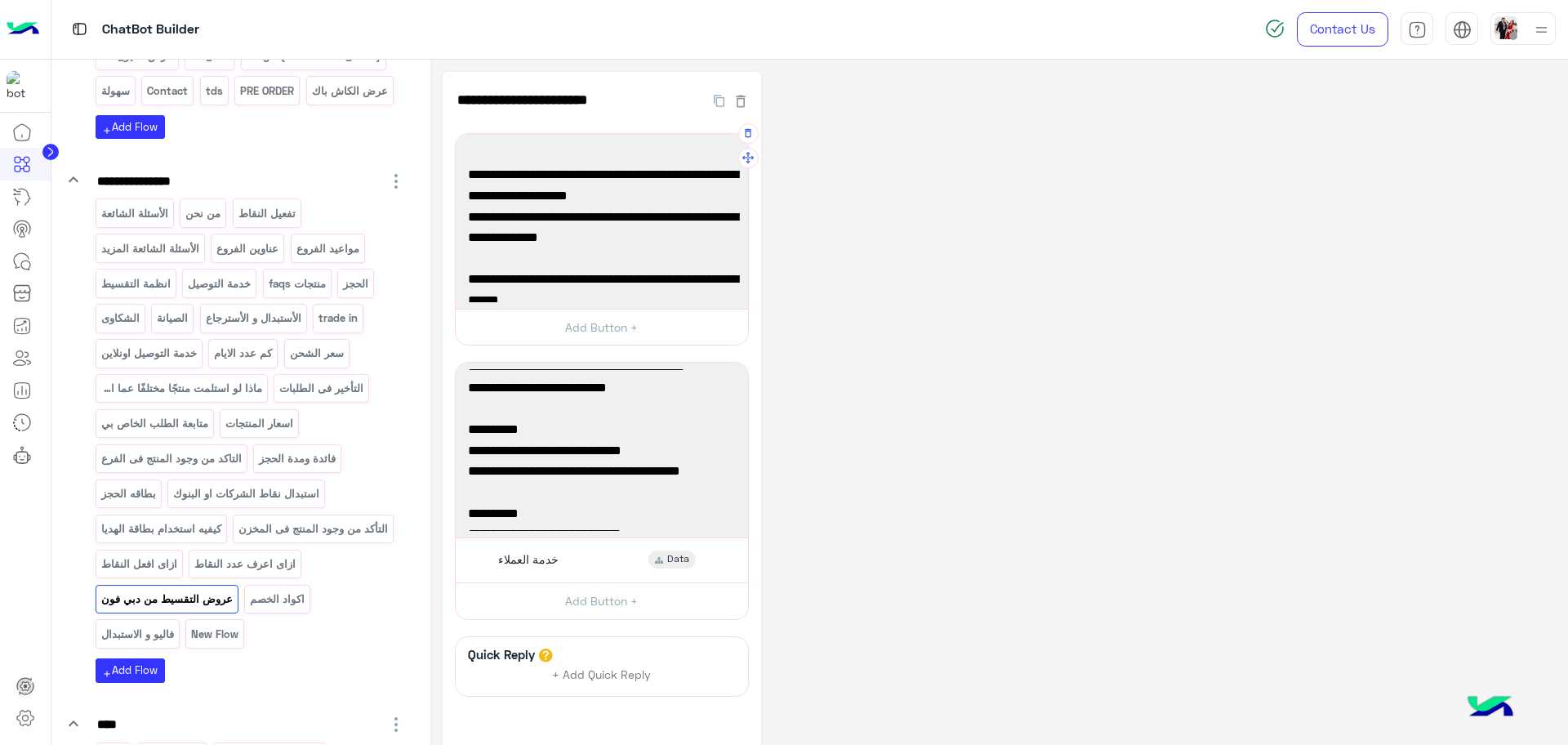
click at [880, 508] on div "**********" at bounding box center [999, 457] width 1114 height 770
click at [925, 417] on div "**********" at bounding box center [999, 457] width 1114 height 770
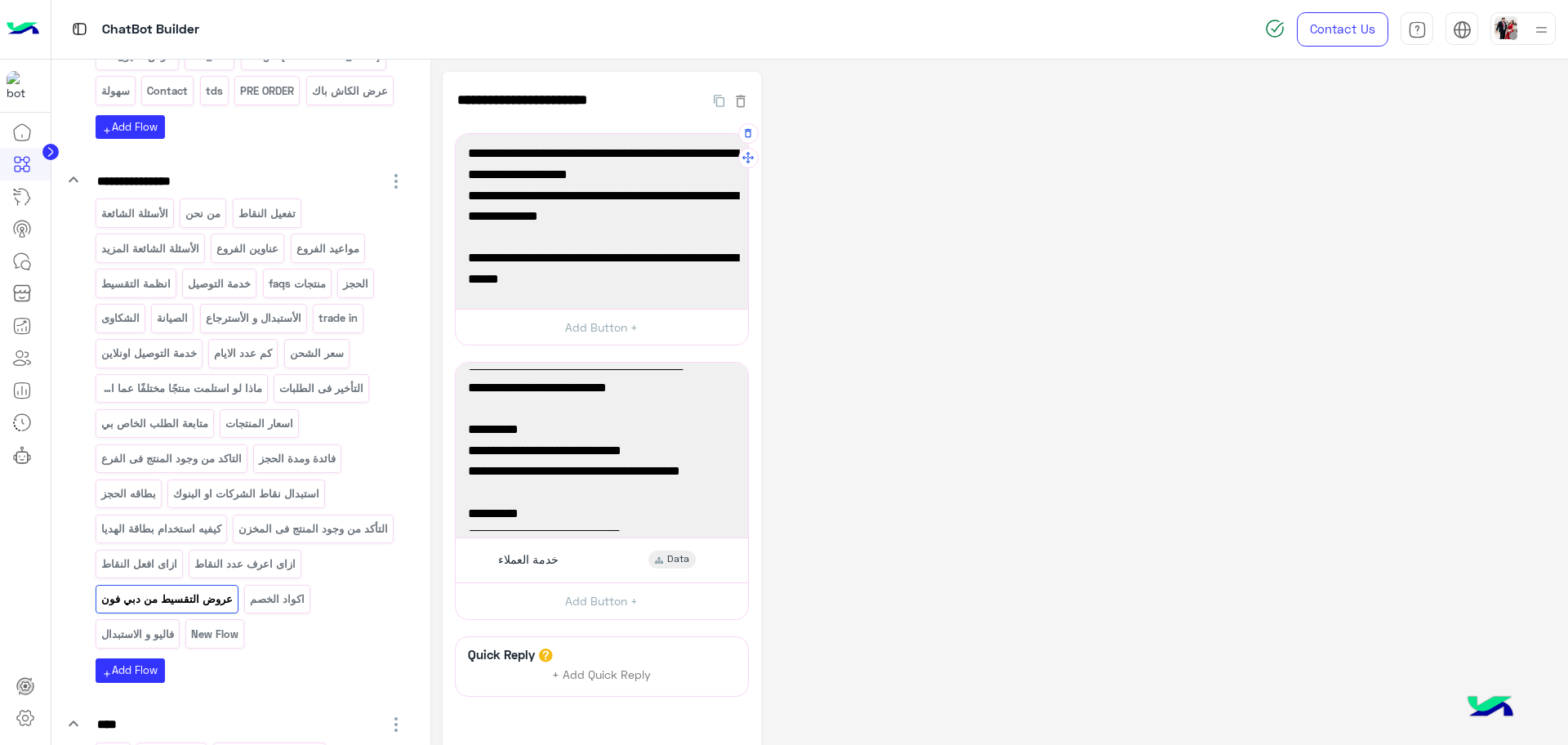
scroll to position [337, 0]
click at [696, 275] on span "✅ Seven: تقسيط 12 شهر بسعر الكاش تريبل زيرو يوم 29 سبتمبر فقط" at bounding box center [601, 290] width 268 height 41
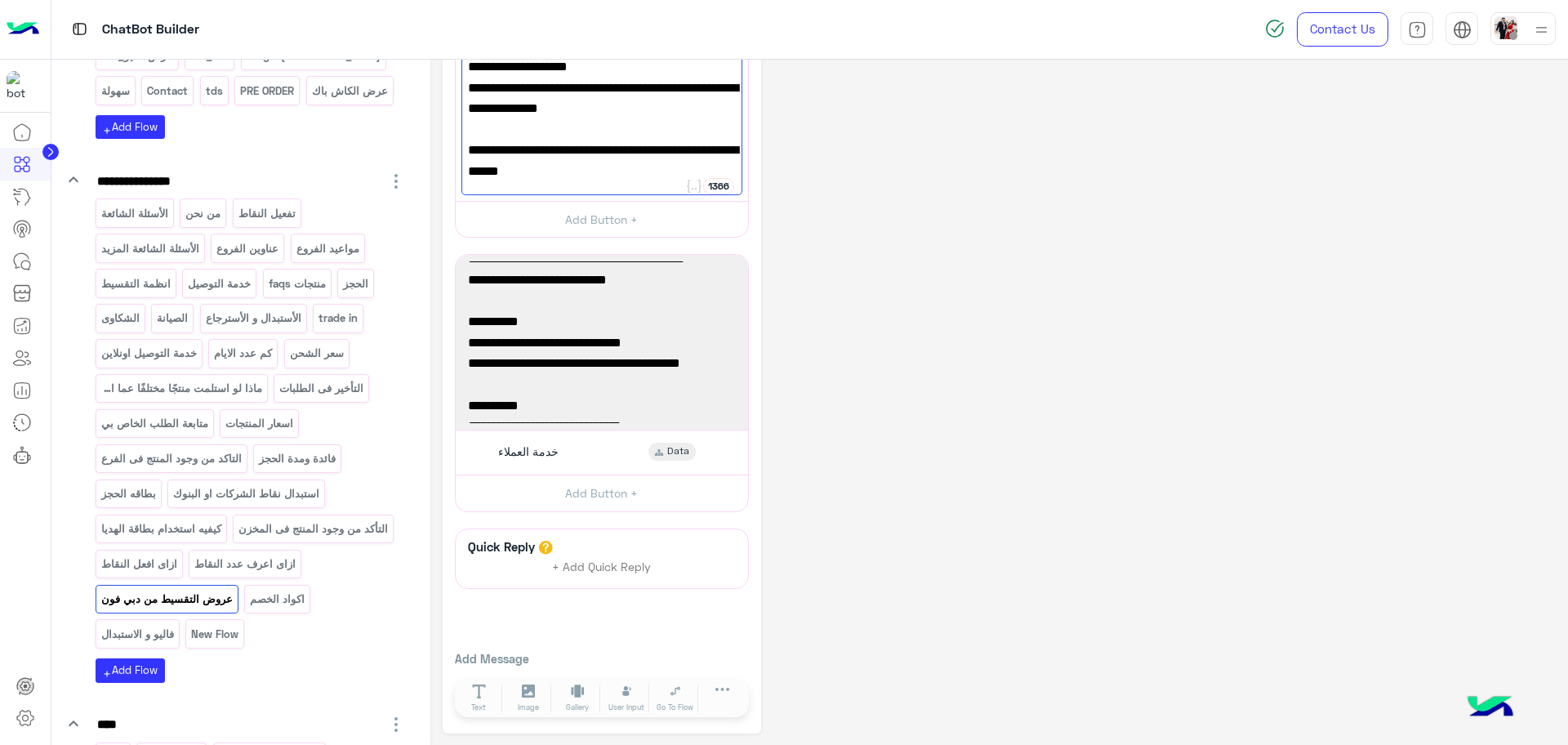
scroll to position [111, 0]
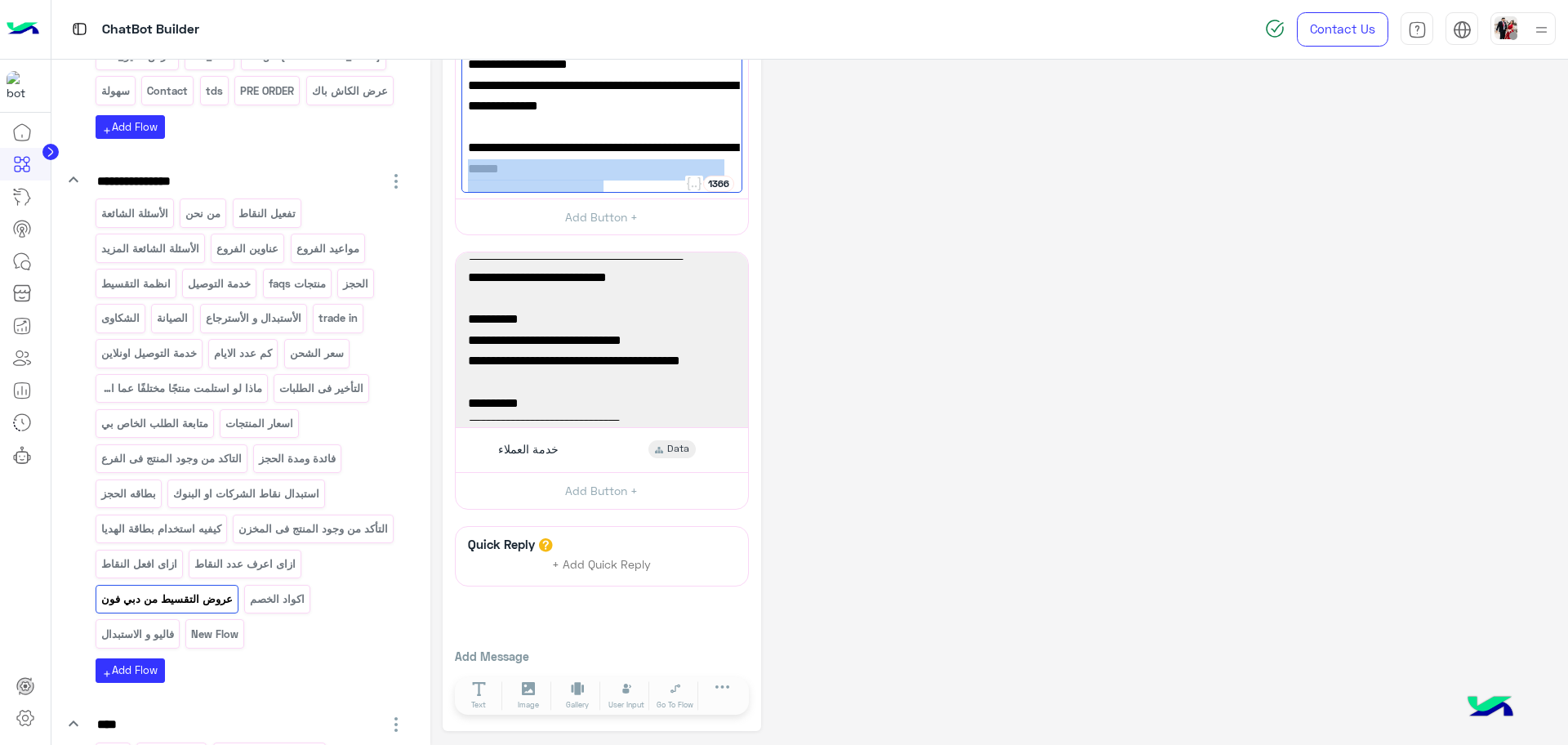
drag, startPoint x: 622, startPoint y: 160, endPoint x: 470, endPoint y: 145, distance: 152.7
click at [470, 160] on span "✅ Seven: تقسيط 12 شهر بسعر الكاش تريبل زيرو يوم 29 سبتمبر فقط" at bounding box center [601, 180] width 268 height 41
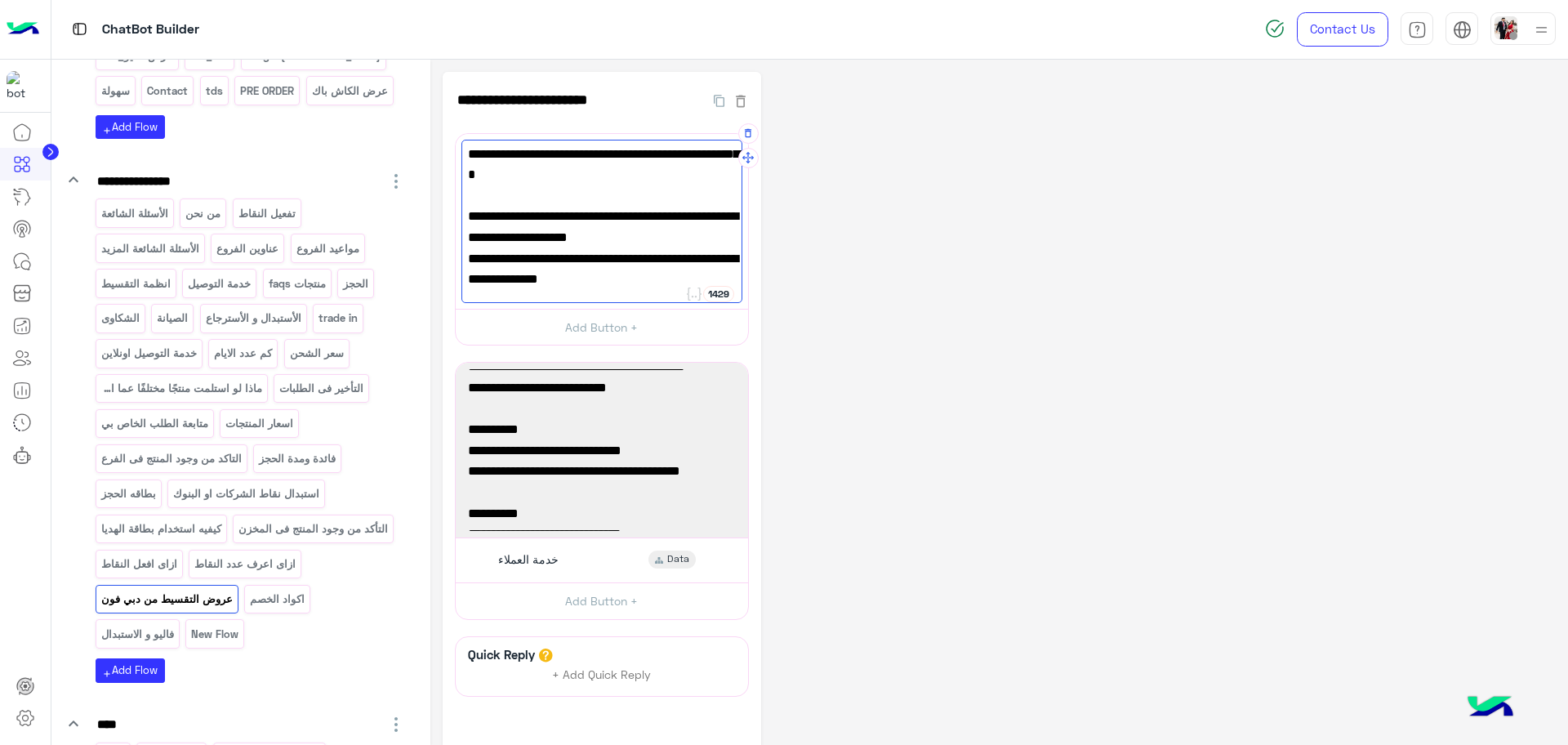
scroll to position [172, 0]
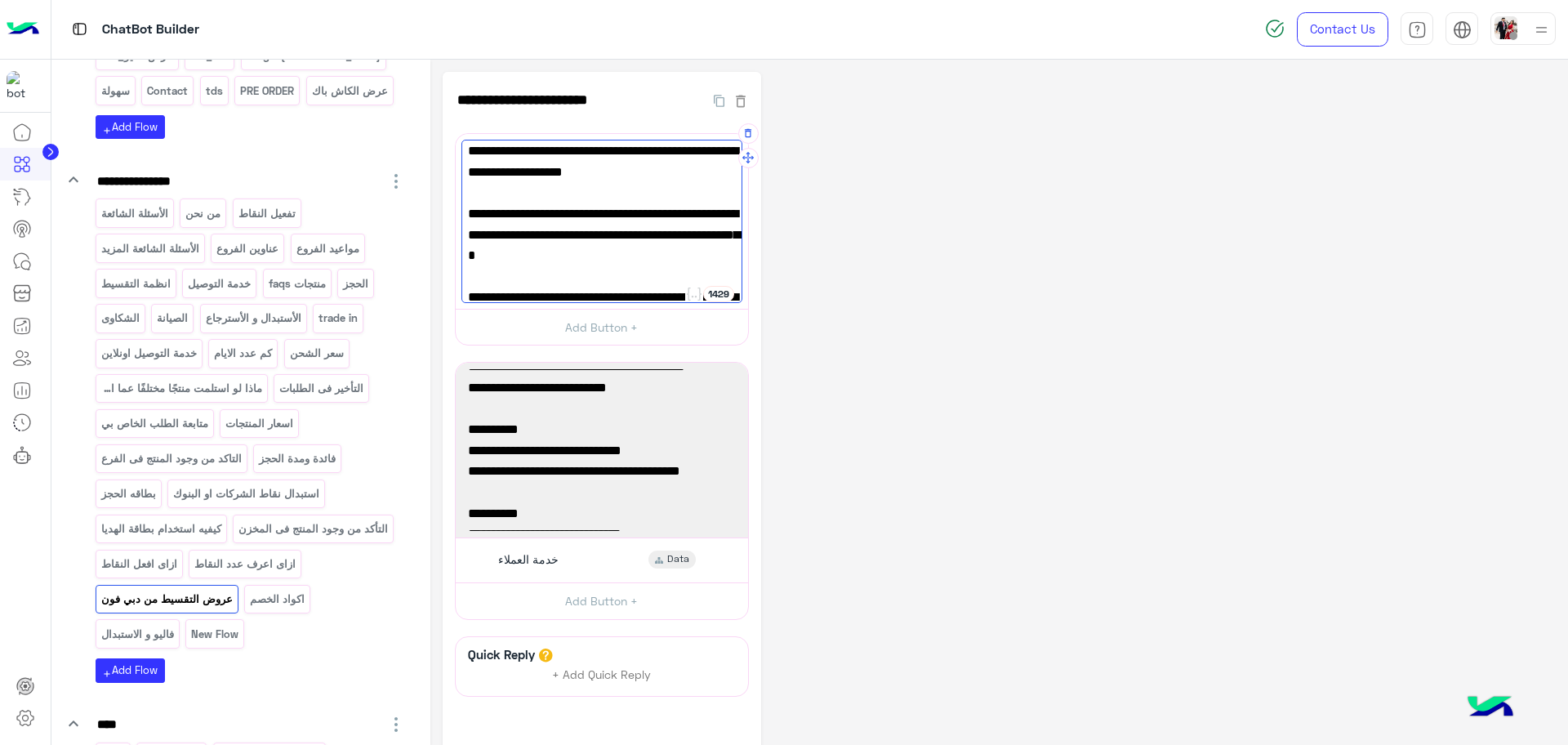
type textarea "**********"
click at [564, 281] on span "✅ Forsa: تقسيط حتى 18 شهر بسعر الكاش وتريبل زيرو على كل المنتجات، ماعدا iPhone …" at bounding box center [601, 276] width 268 height 63
click at [832, 249] on div "**********" at bounding box center [999, 457] width 1114 height 770
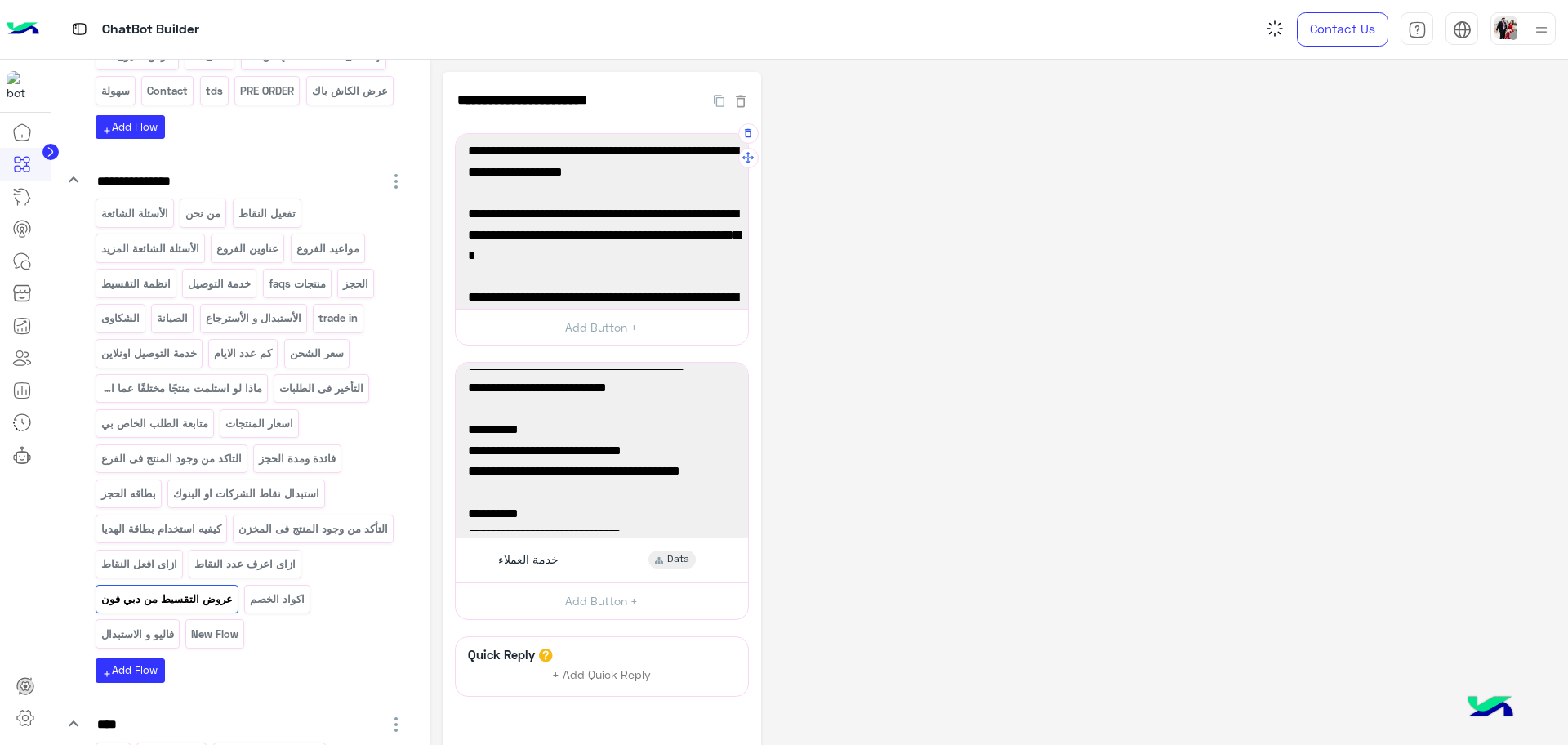
scroll to position [70, 0]
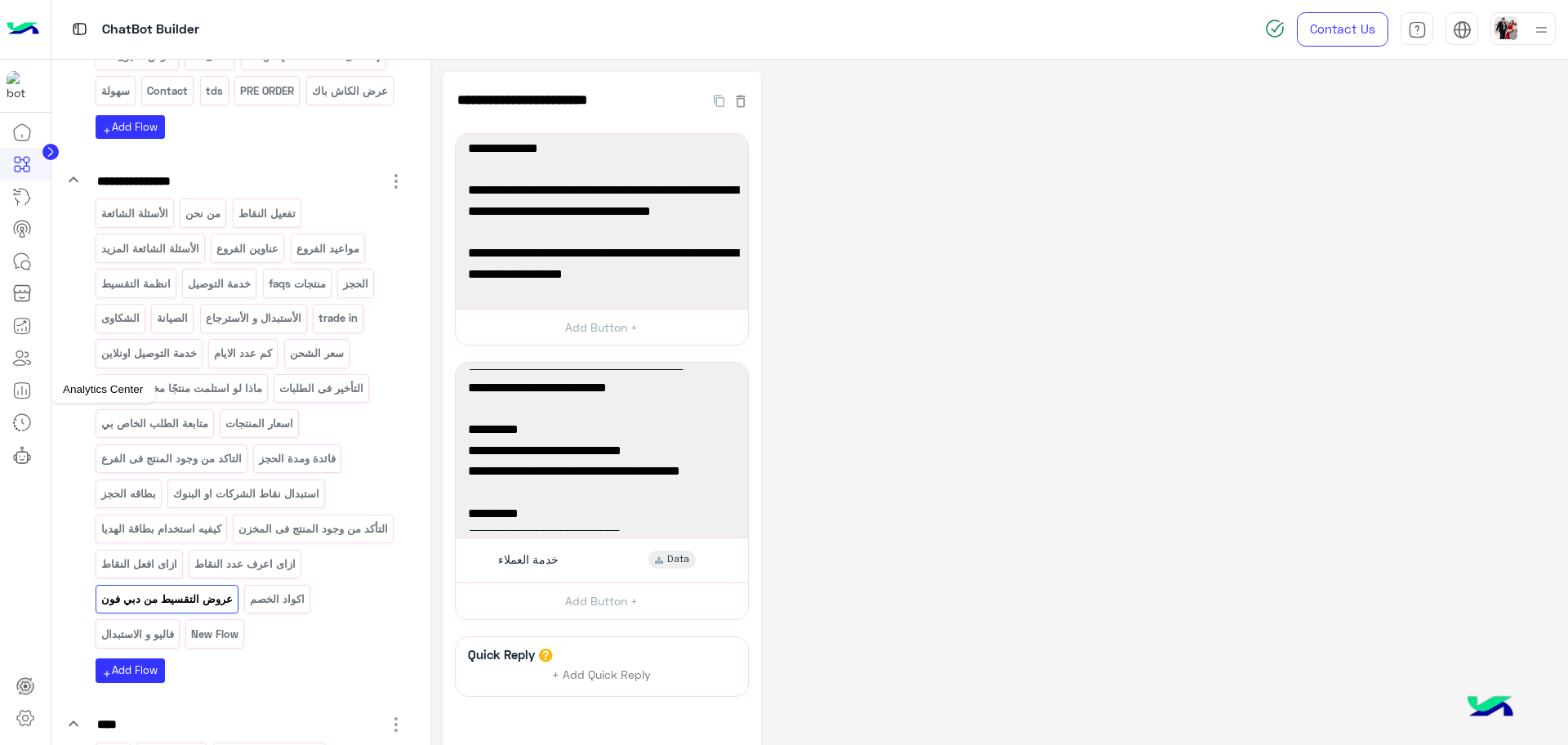
click at [26, 395] on icon at bounding box center [22, 390] width 19 height 19
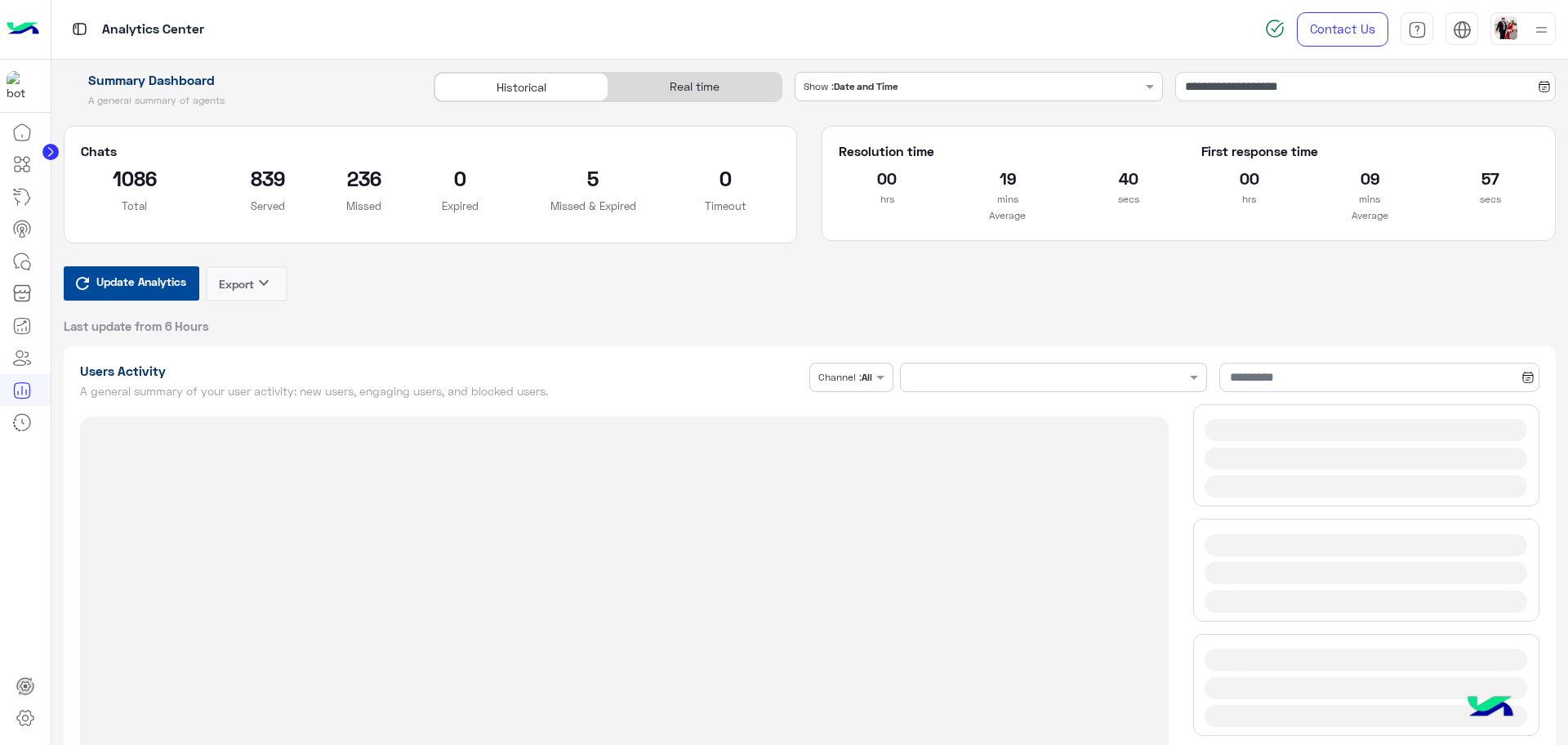
type input "**********"
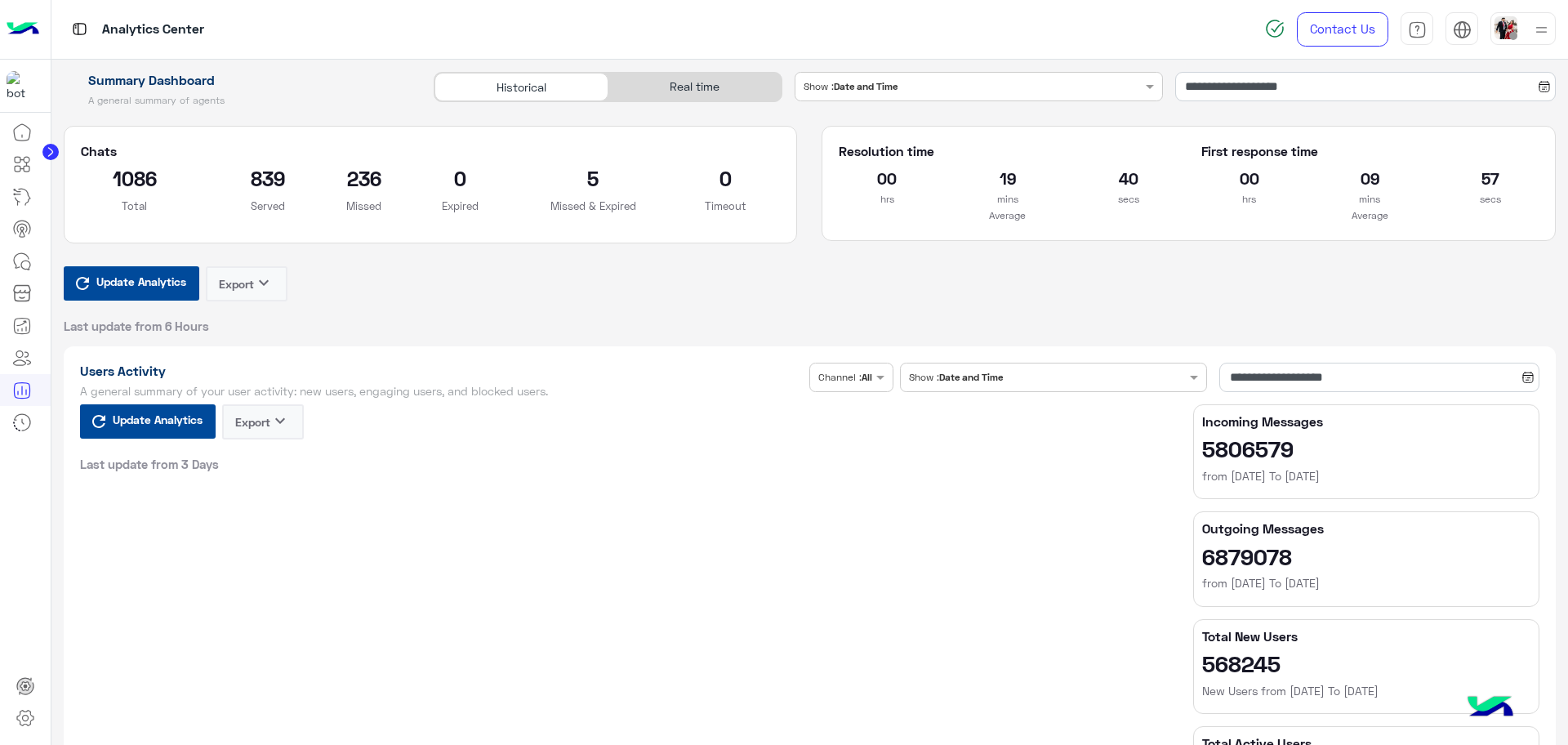
type input "**********"
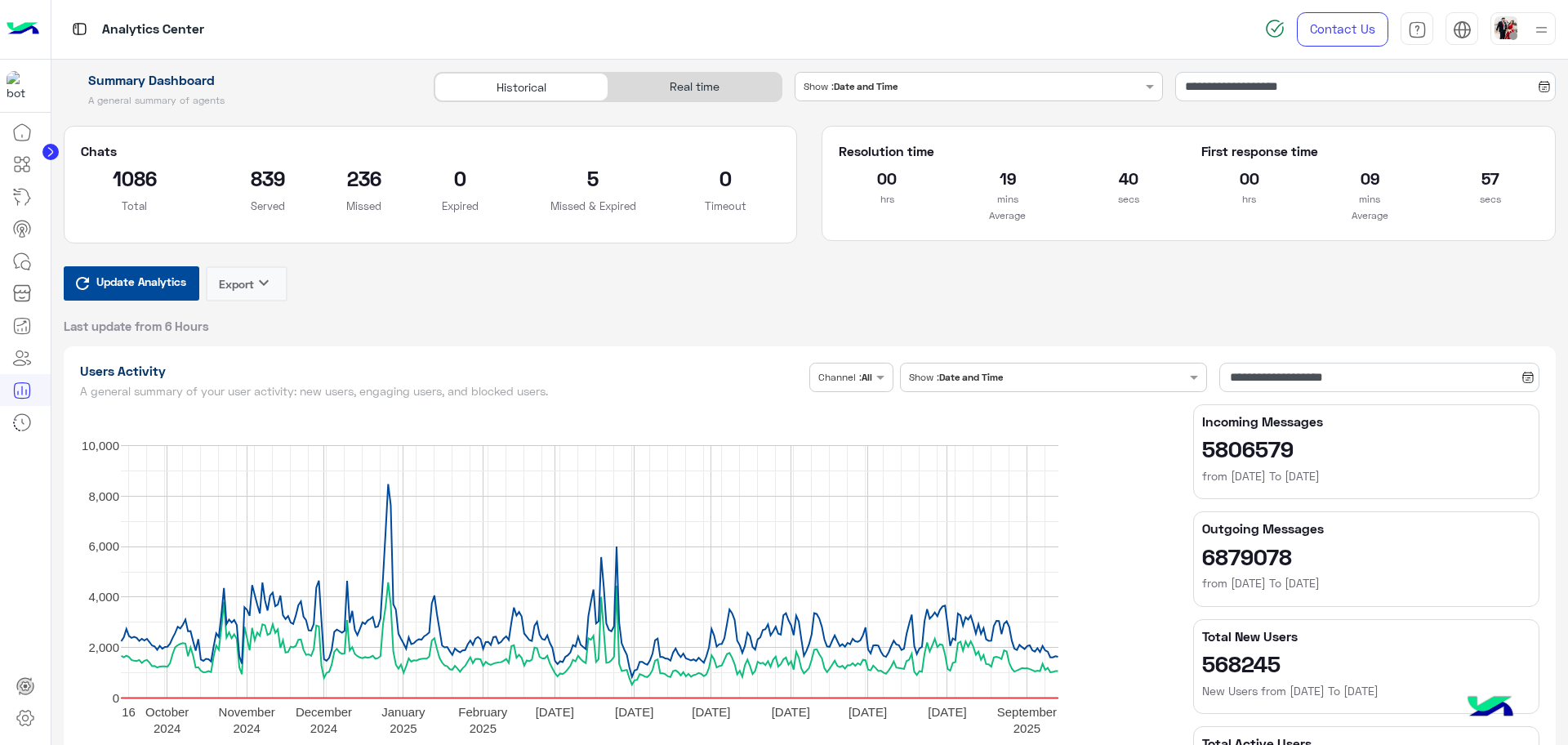
type input "**********"
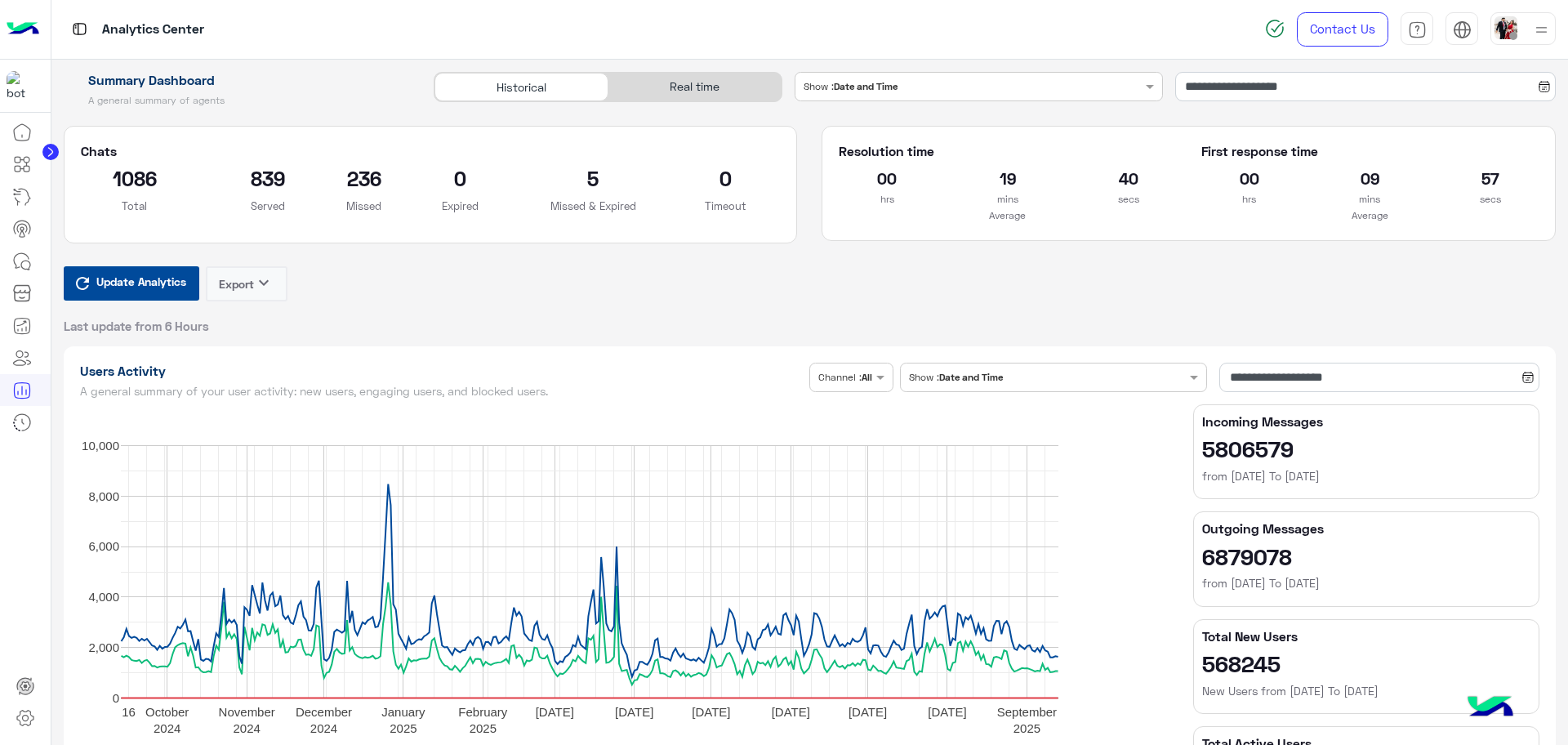
type input "**********"
click at [662, 92] on div "Real time" at bounding box center [695, 87] width 173 height 29
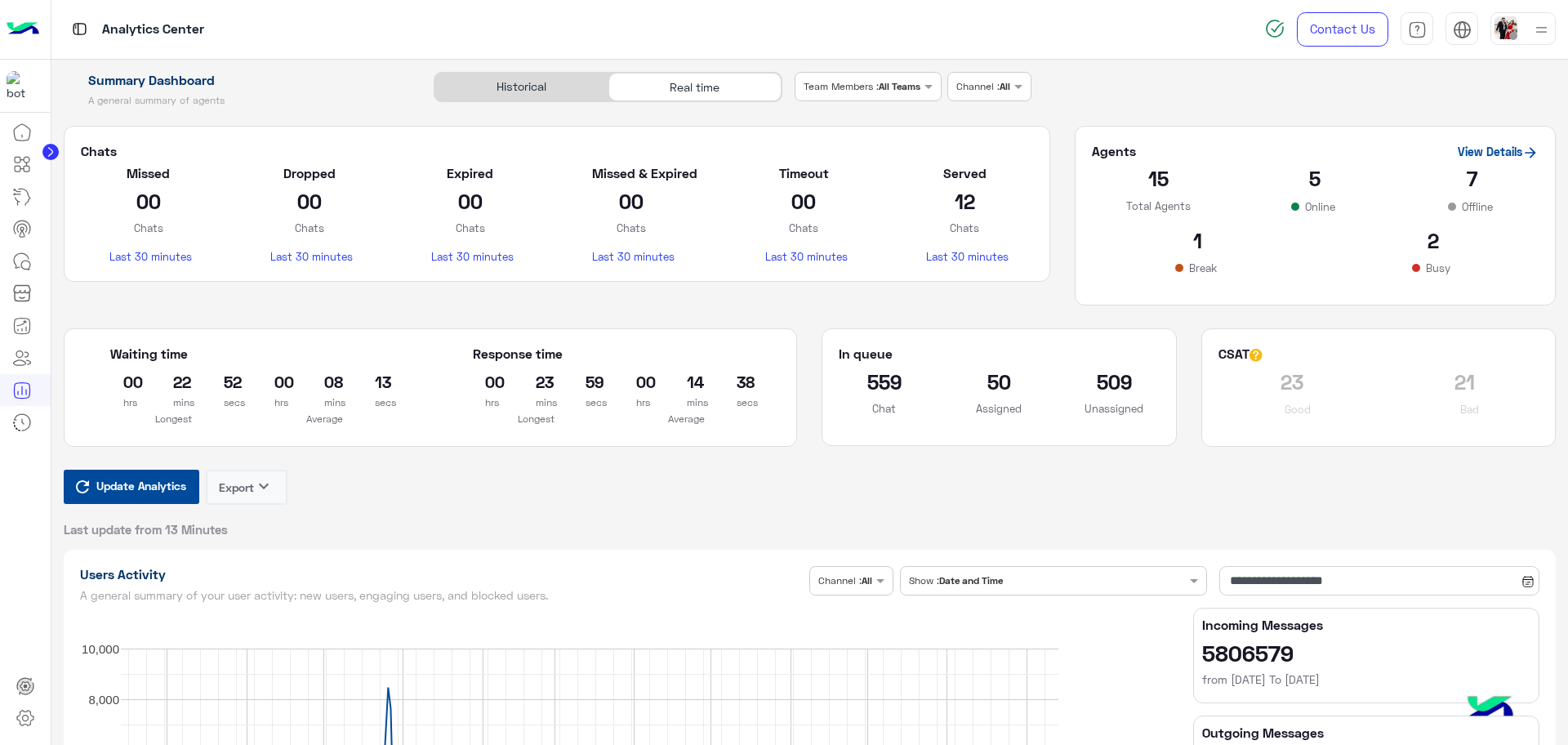
click at [133, 481] on span "Update Analytics" at bounding box center [141, 486] width 98 height 22
click at [1503, 149] on link "View Details" at bounding box center [1499, 151] width 81 height 14
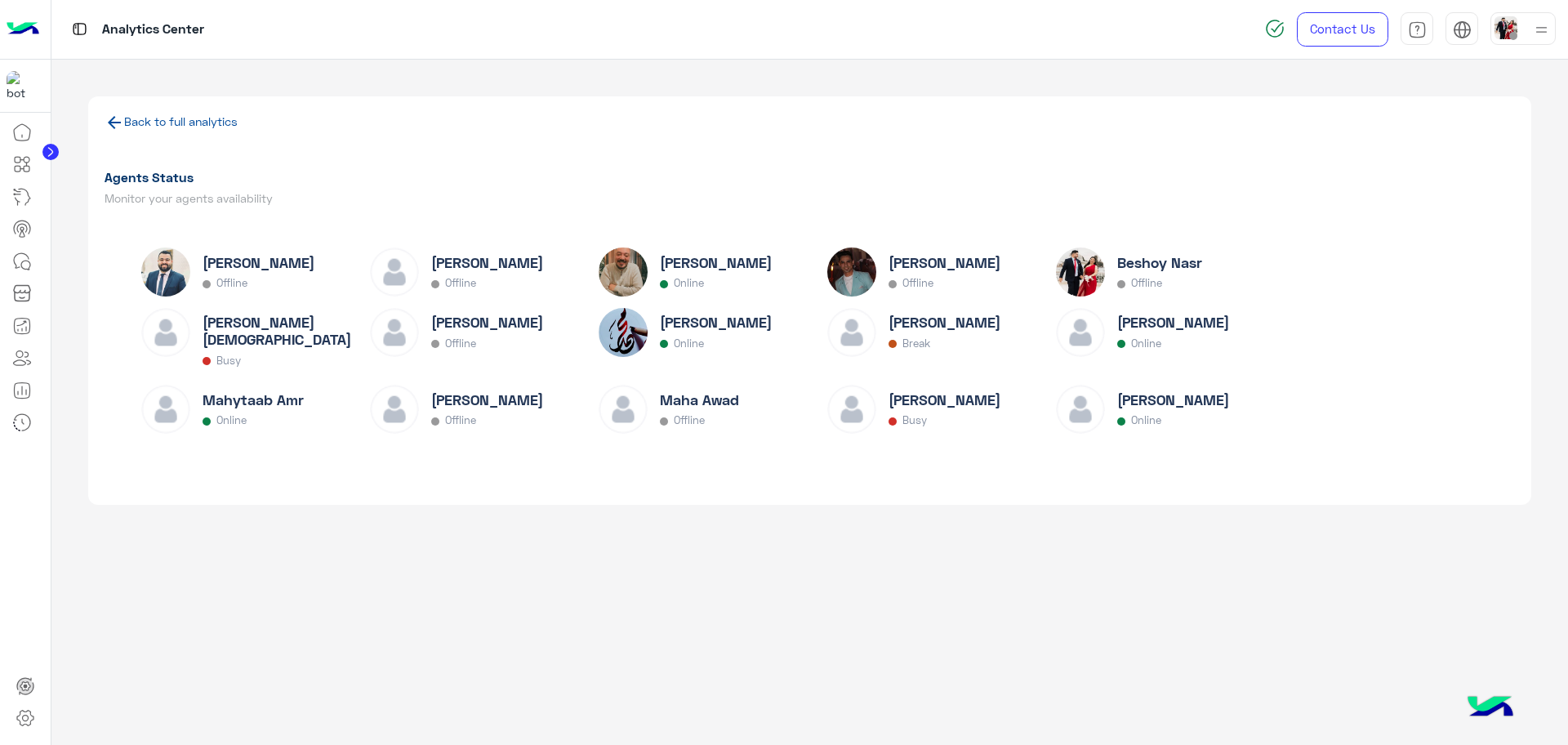
click at [945, 401] on h6 "[PERSON_NAME]" at bounding box center [945, 400] width 112 height 17
copy h6 "[PERSON_NAME]"
click at [24, 725] on icon at bounding box center [24, 719] width 16 height 15
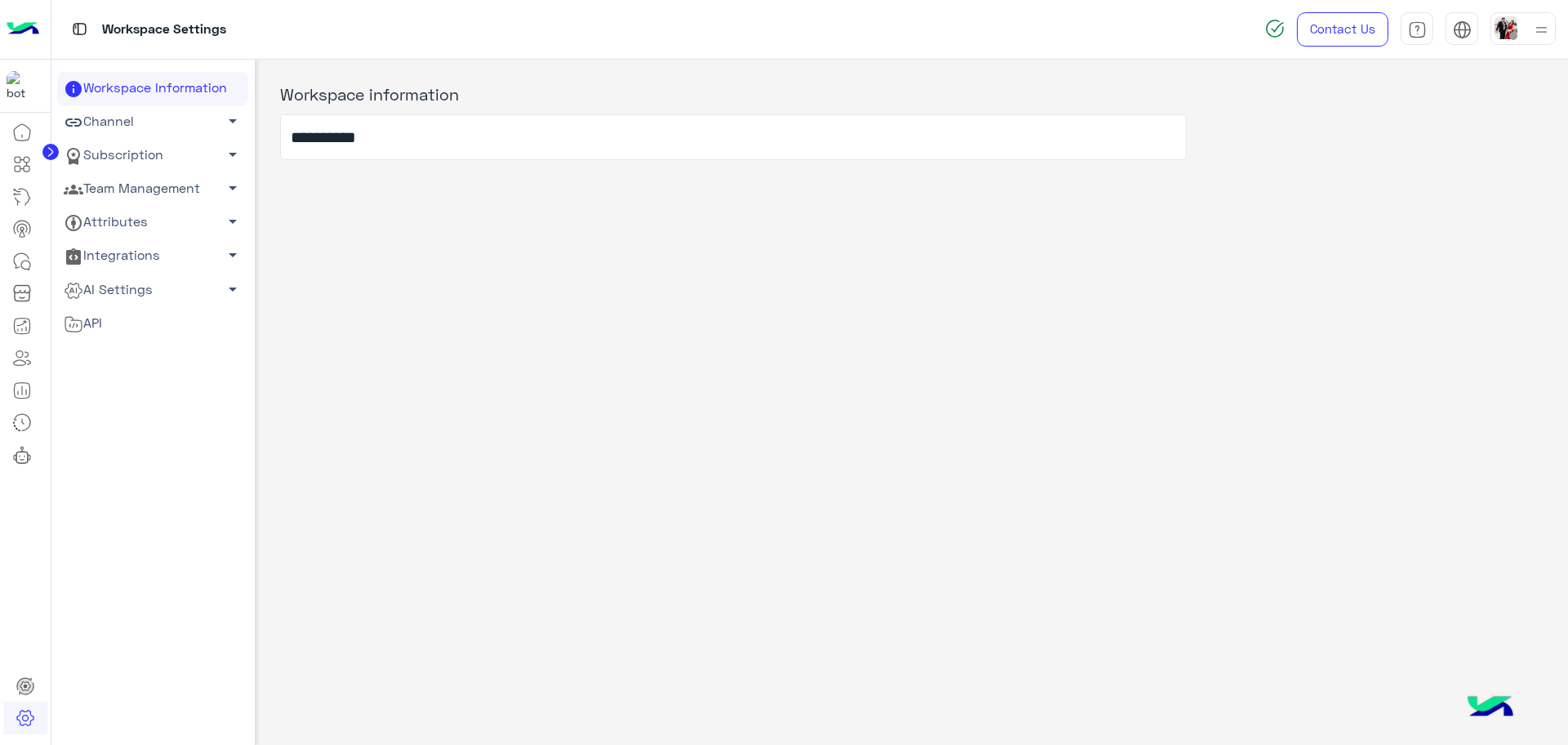
click at [174, 188] on link "Team Management arrow_drop_down" at bounding box center [153, 189] width 191 height 34
click at [162, 220] on link "Team Members" at bounding box center [153, 220] width 191 height 29
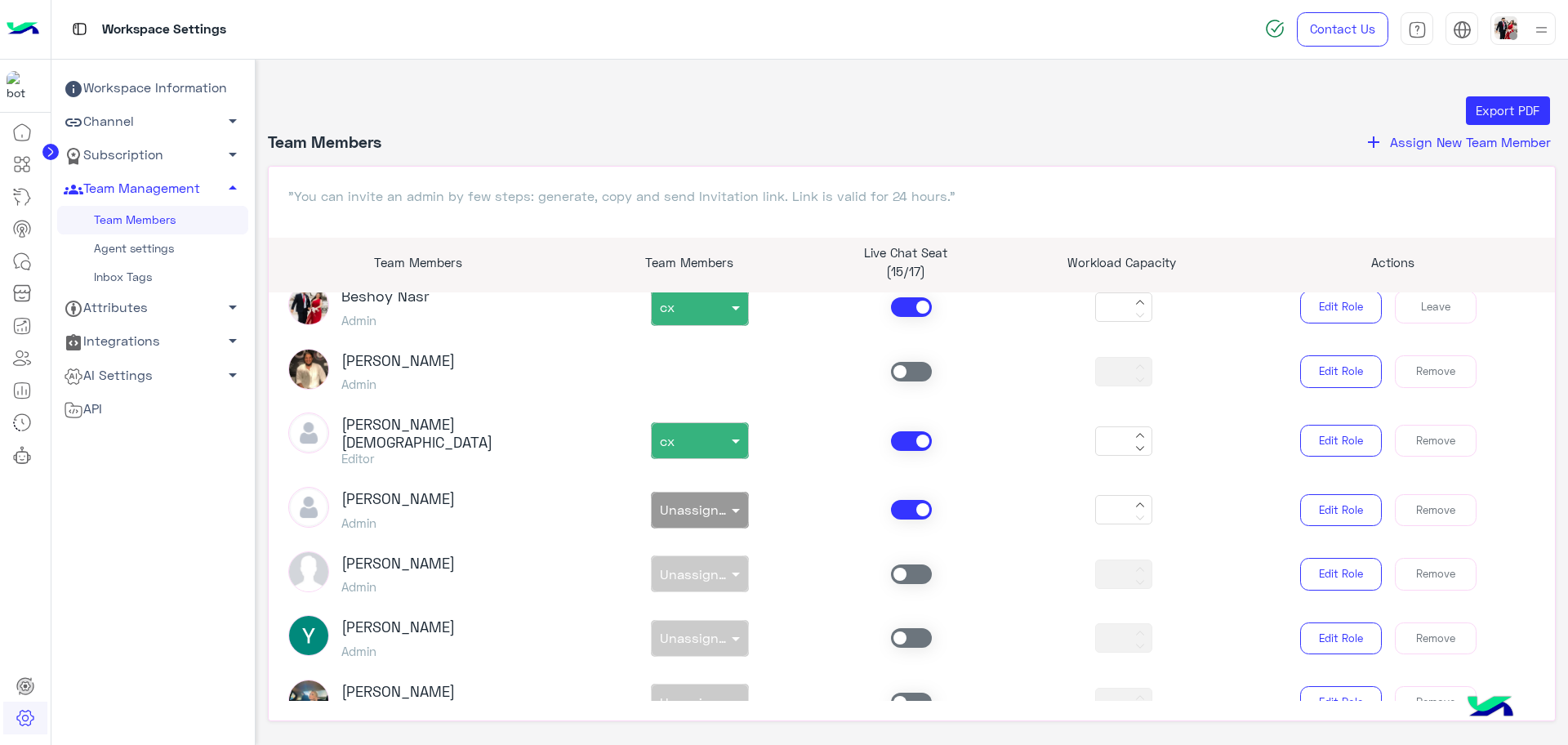
scroll to position [803, 0]
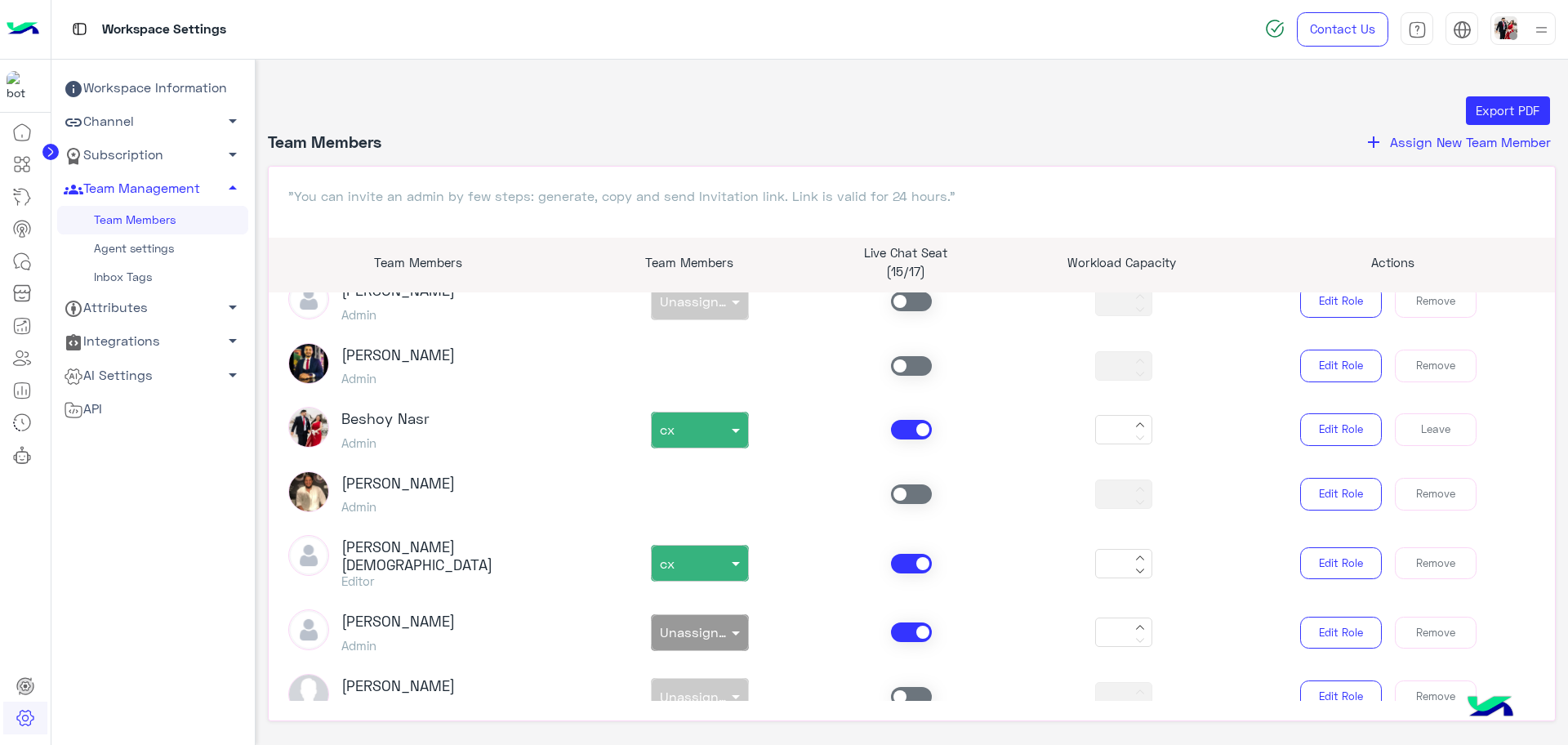
click at [701, 555] on div at bounding box center [700, 557] width 96 height 15
click at [507, 568] on div "[PERSON_NAME] Editor" at bounding box center [435, 563] width 317 height 57
click at [1332, 558] on button "Edit Role" at bounding box center [1341, 563] width 82 height 33
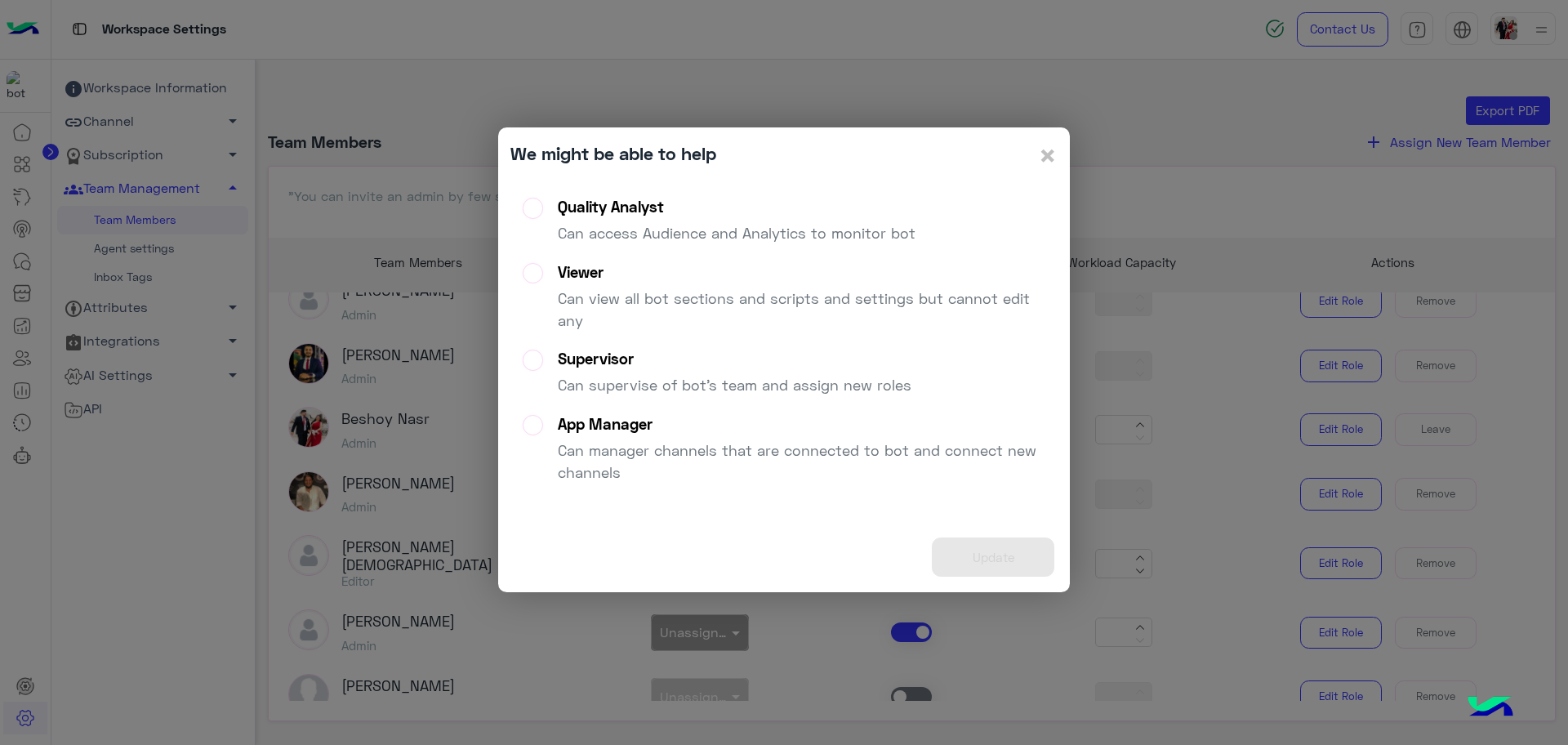
scroll to position [0, 0]
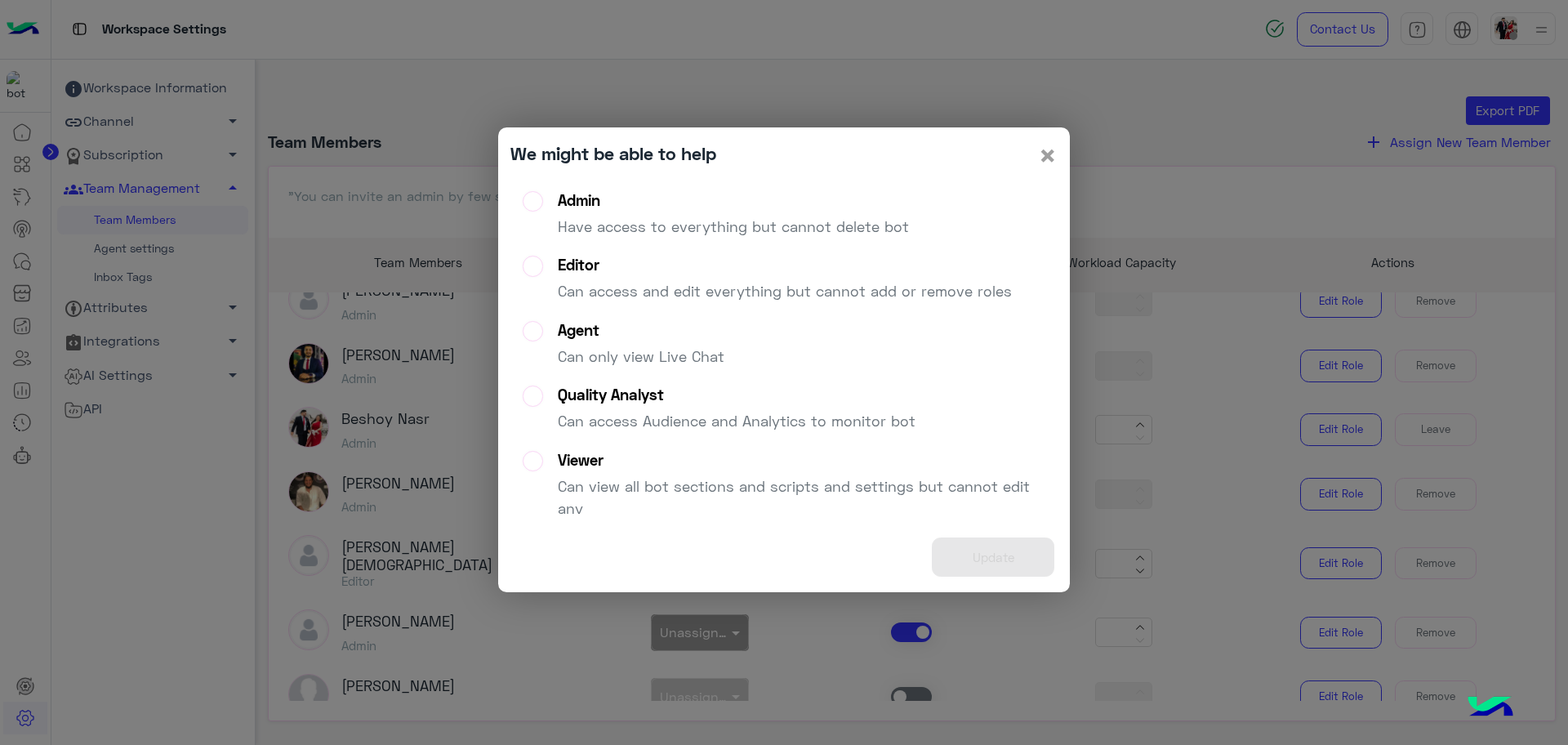
click at [1044, 142] on span "×" at bounding box center [1048, 155] width 19 height 37
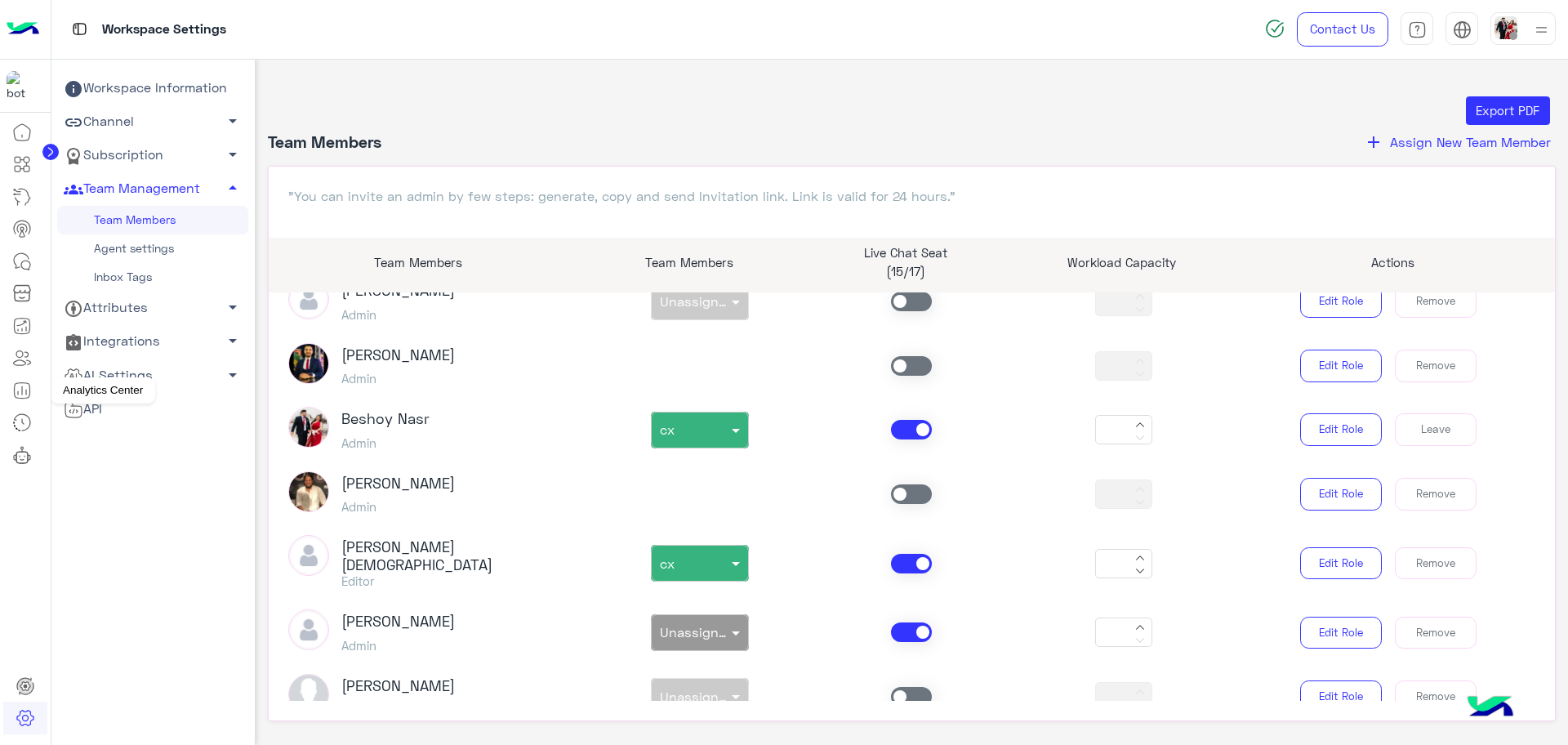
click at [25, 396] on icon at bounding box center [22, 390] width 19 height 19
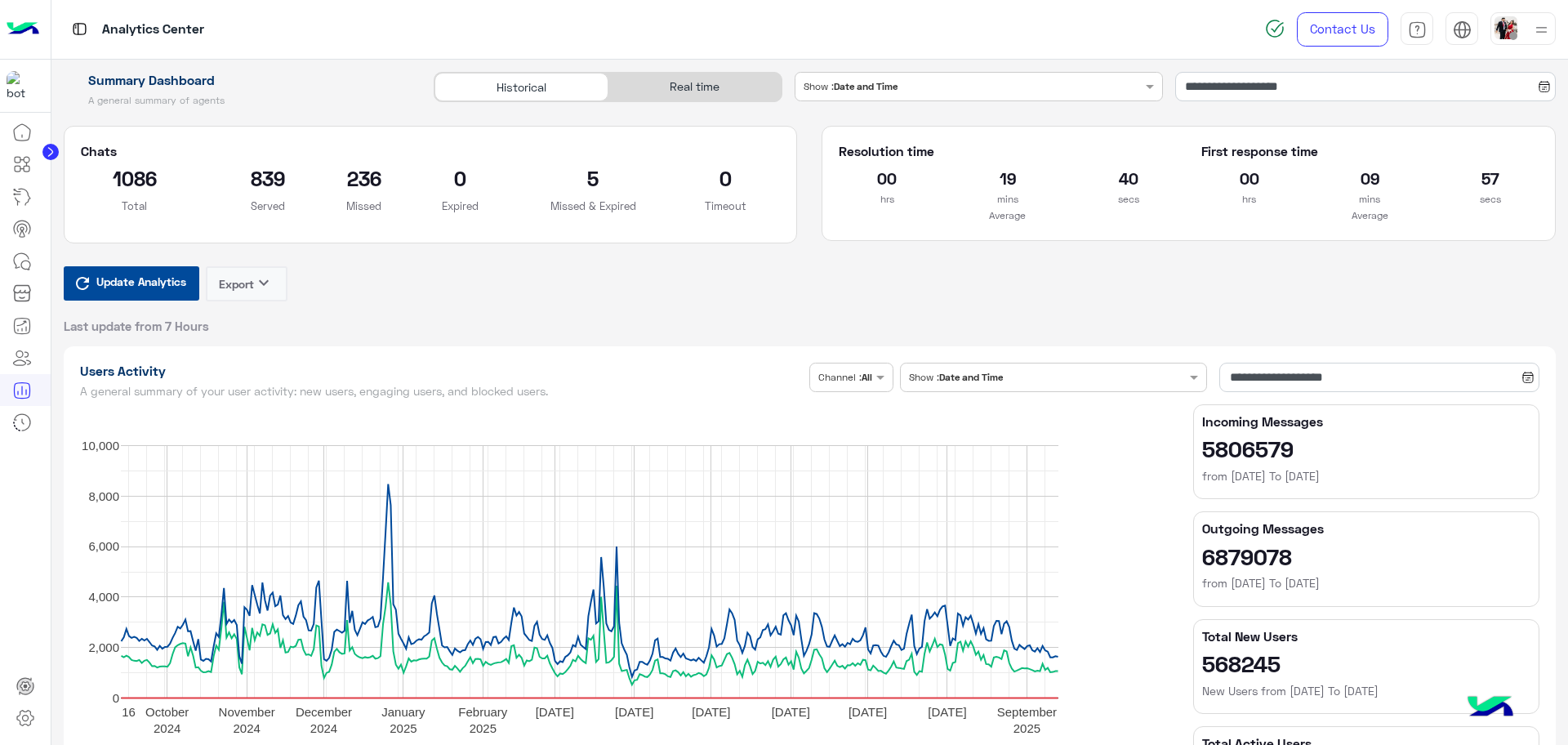
click at [714, 84] on div "Real time" at bounding box center [695, 87] width 173 height 29
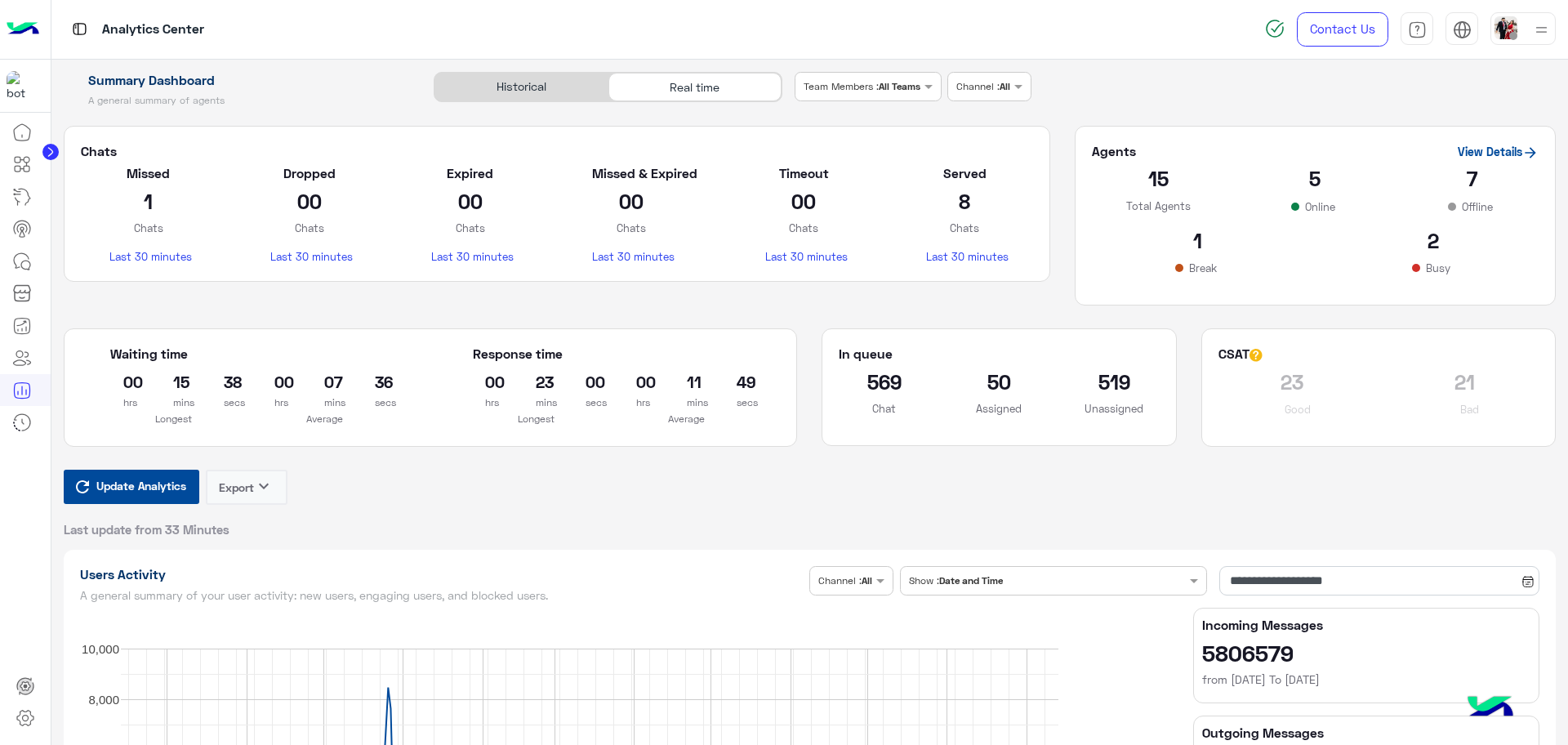
click at [147, 483] on span "Update Analytics" at bounding box center [141, 486] width 98 height 22
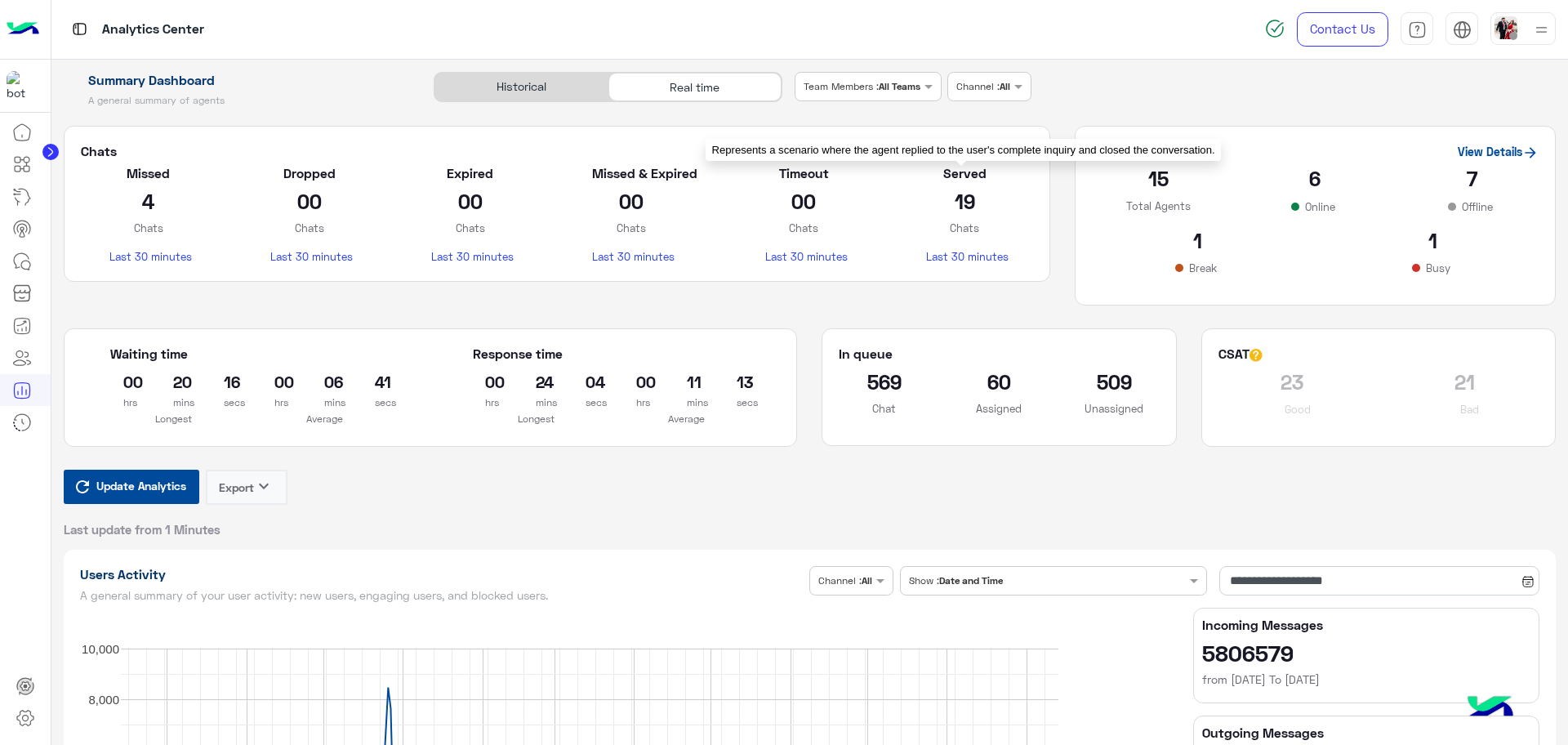
click at [1114, 424] on div "509 Unassigned" at bounding box center [1115, 399] width 115 height 62
click at [1031, 424] on div "60 Assigned" at bounding box center [999, 399] width 115 height 62
click at [112, 500] on button "Update Analytics" at bounding box center [131, 487] width 136 height 35
